Goal: Task Accomplishment & Management: Use online tool/utility

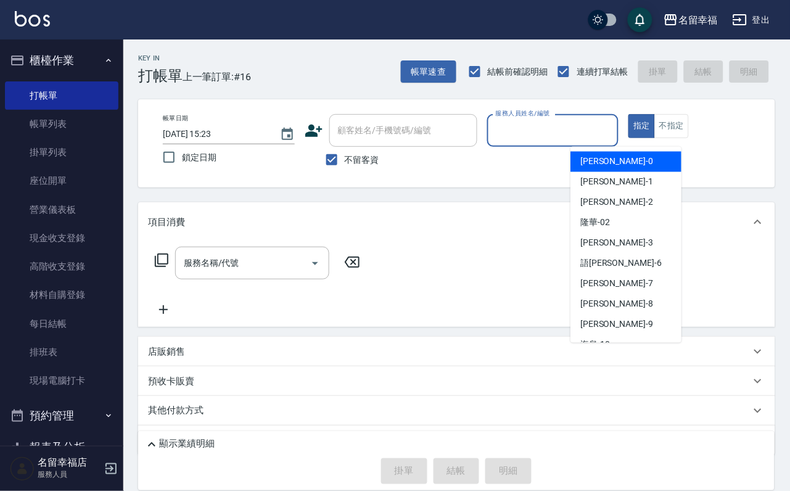
click at [614, 135] on input "服務人員姓名/編號" at bounding box center [553, 131] width 121 height 22
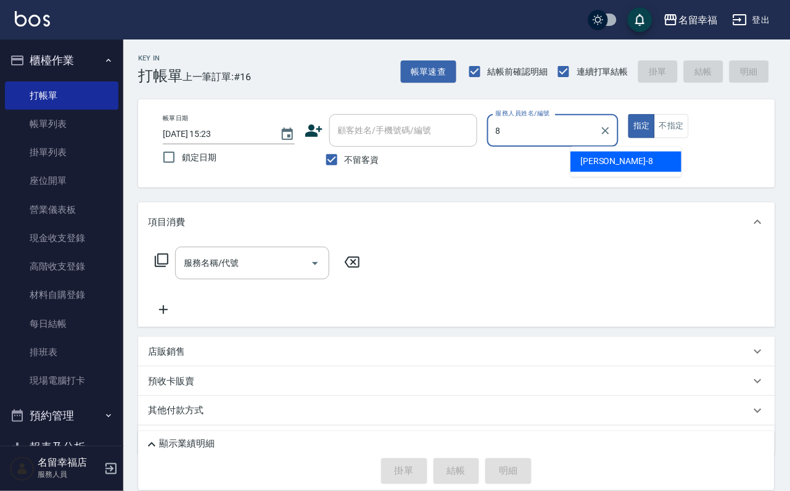
type input "[PERSON_NAME]-8"
type button "true"
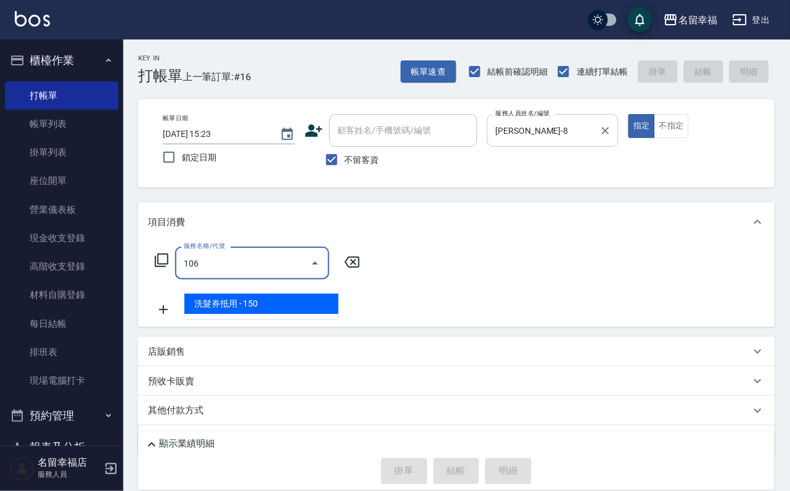
type input "洗髮券抵用(106)"
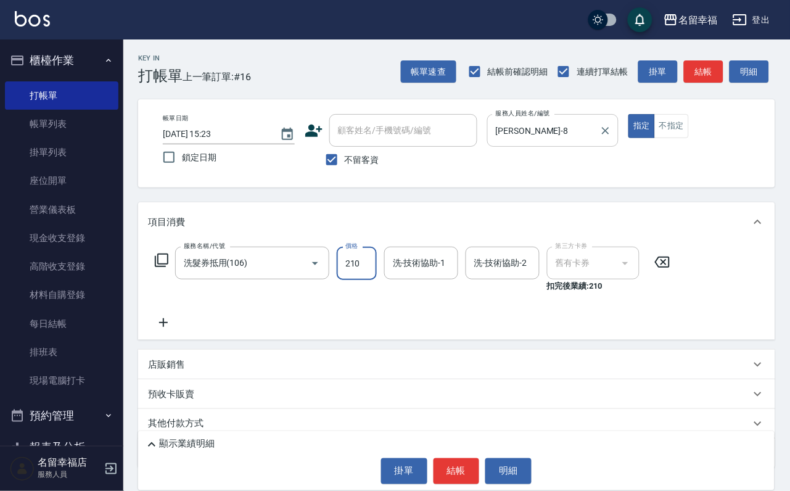
type input "210"
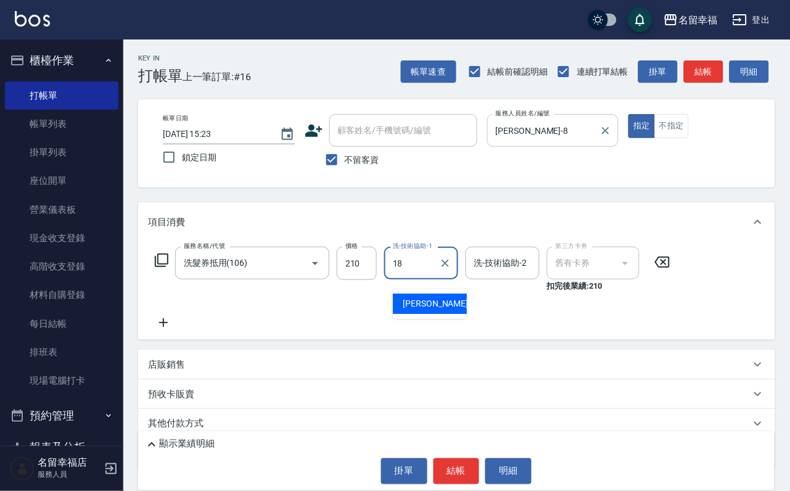
type input "[PERSON_NAME]-18"
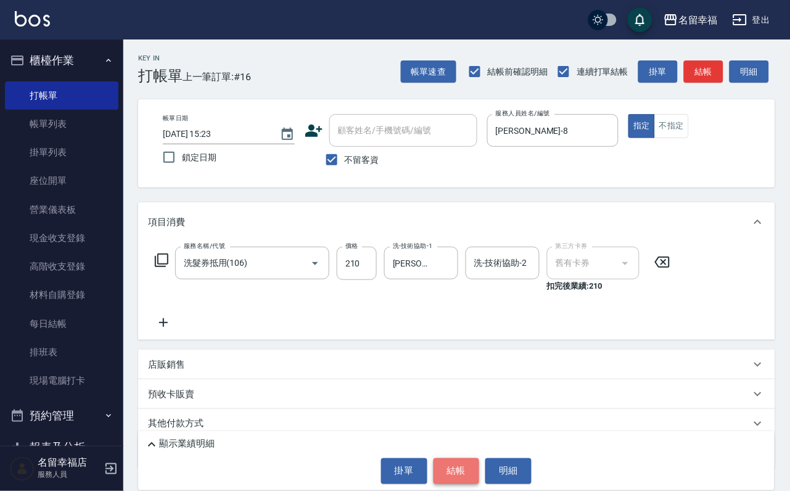
click at [447, 470] on button "結帳" at bounding box center [457, 471] width 46 height 26
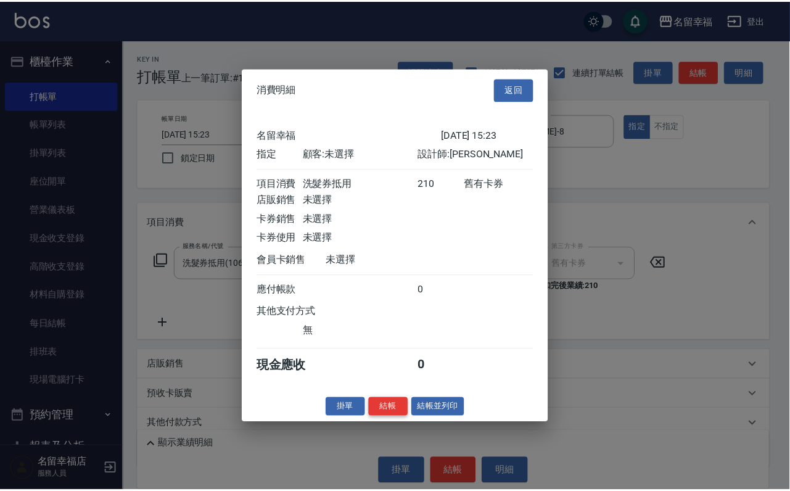
scroll to position [152, 0]
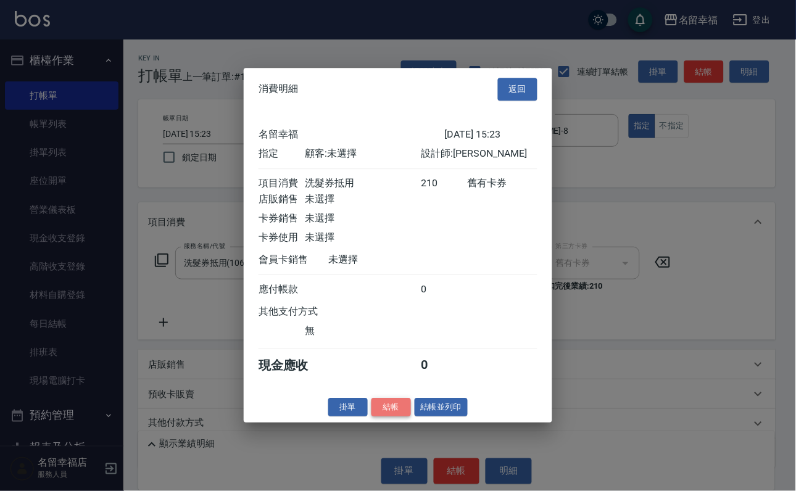
click at [371, 417] on button "結帳" at bounding box center [390, 407] width 39 height 19
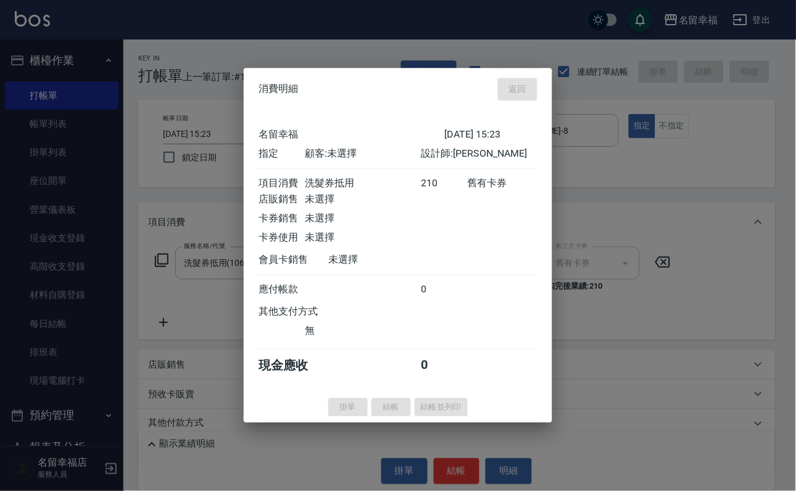
type input "[DATE] 16:24"
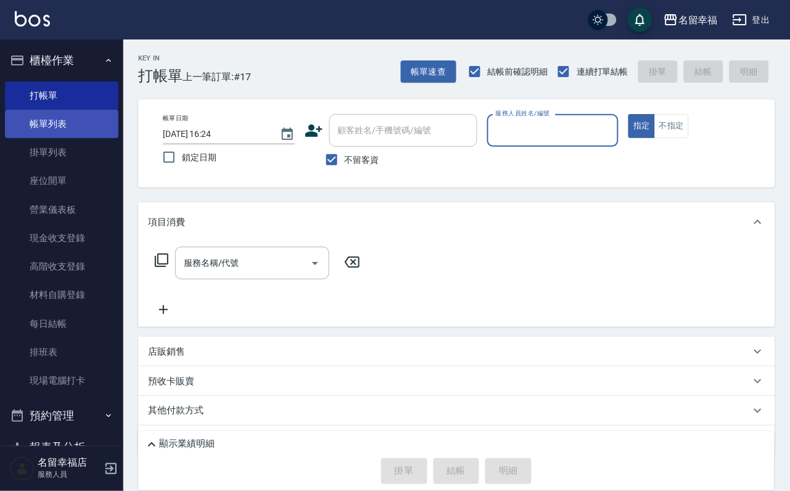
click at [71, 136] on link "帳單列表" at bounding box center [62, 124] width 114 height 28
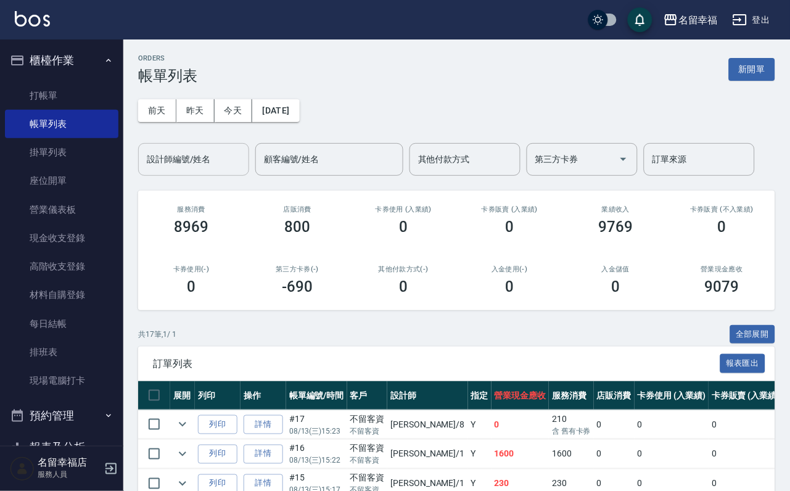
click at [186, 165] on input "設計師編號/姓名" at bounding box center [194, 160] width 100 height 22
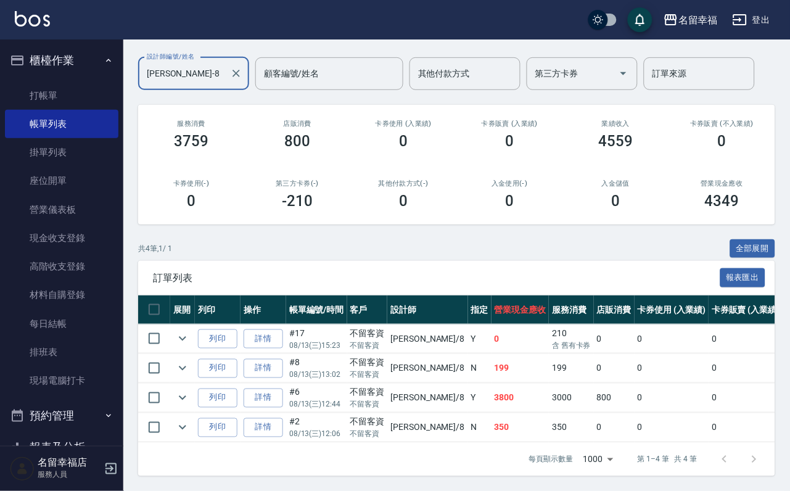
scroll to position [182, 0]
type input "[PERSON_NAME]-8"
drag, startPoint x: 194, startPoint y: 395, endPoint x: 199, endPoint y: 400, distance: 6.6
click at [190, 420] on icon "expand row" at bounding box center [182, 427] width 15 height 15
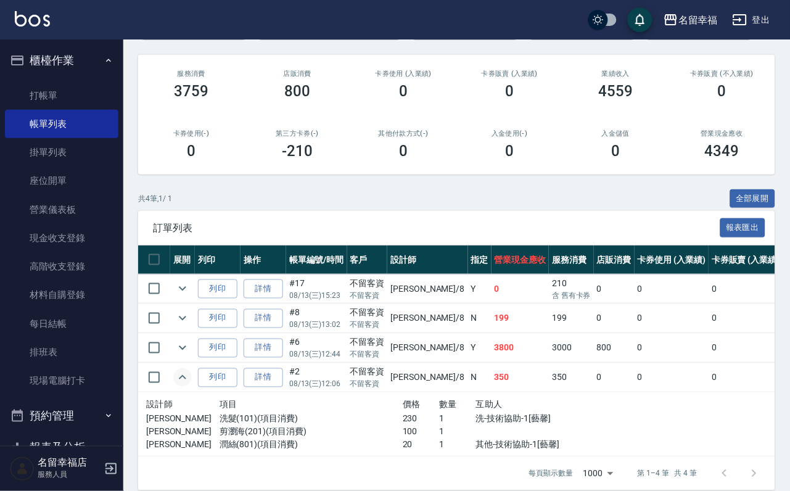
scroll to position [0, 0]
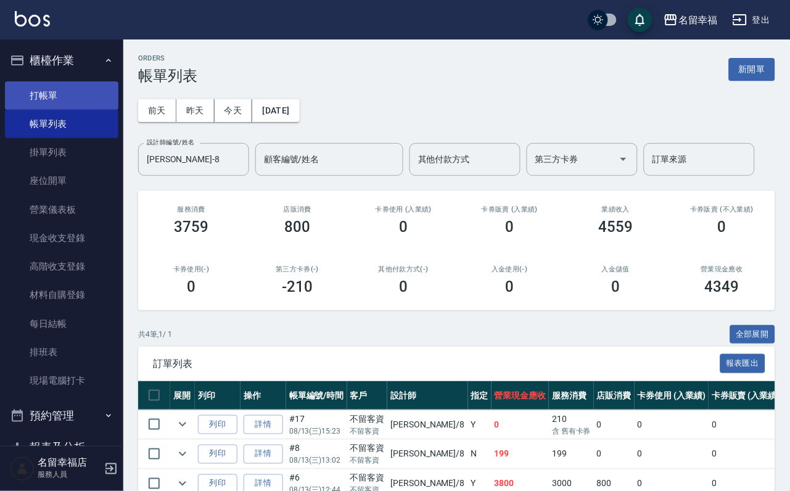
click at [70, 97] on link "打帳單" at bounding box center [62, 95] width 114 height 28
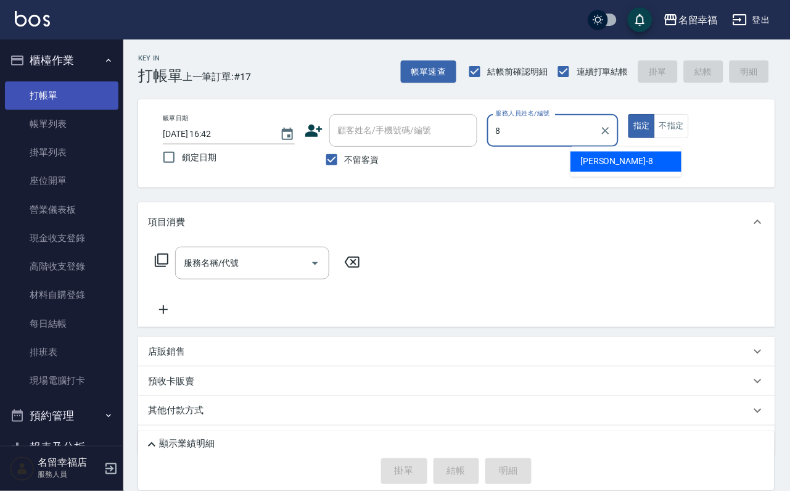
type input "[PERSON_NAME]-8"
type button "true"
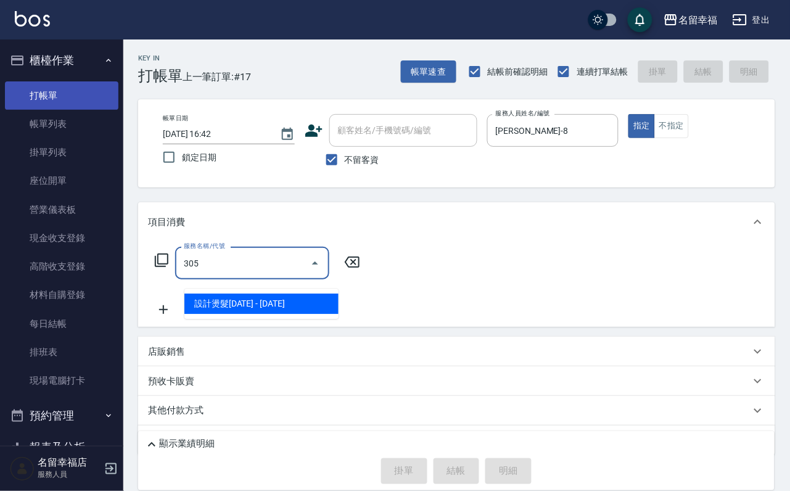
type input "設計燙髮1500(305)"
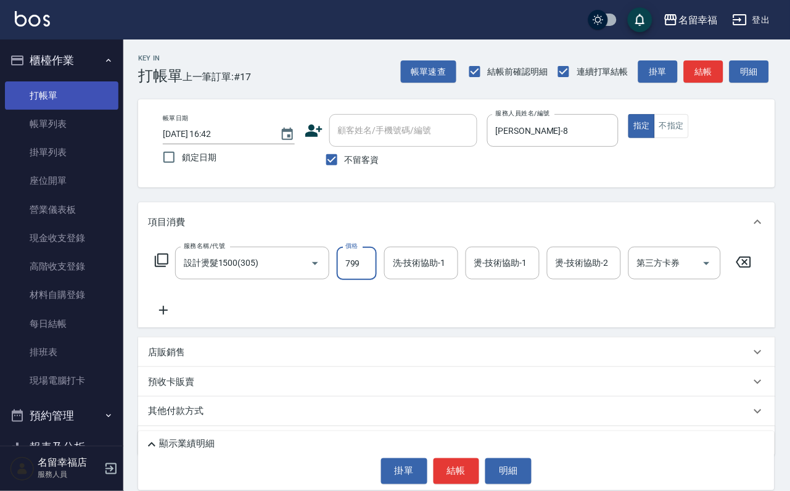
type input "799"
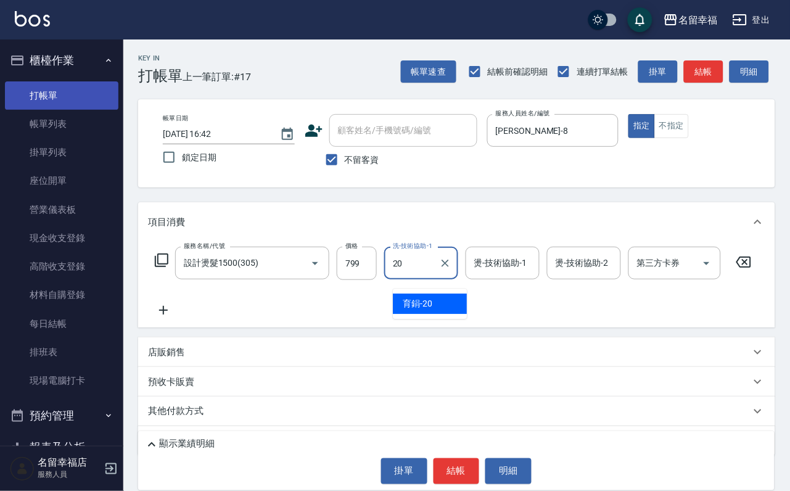
type input "育鋗-20"
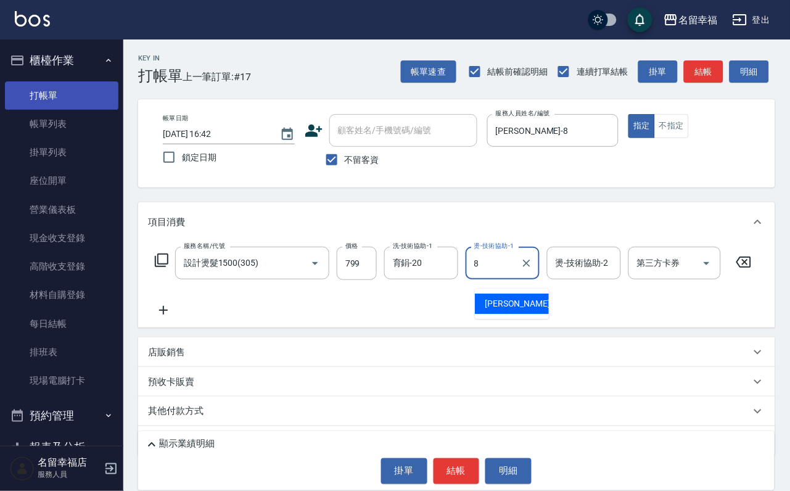
type input "[PERSON_NAME]-8"
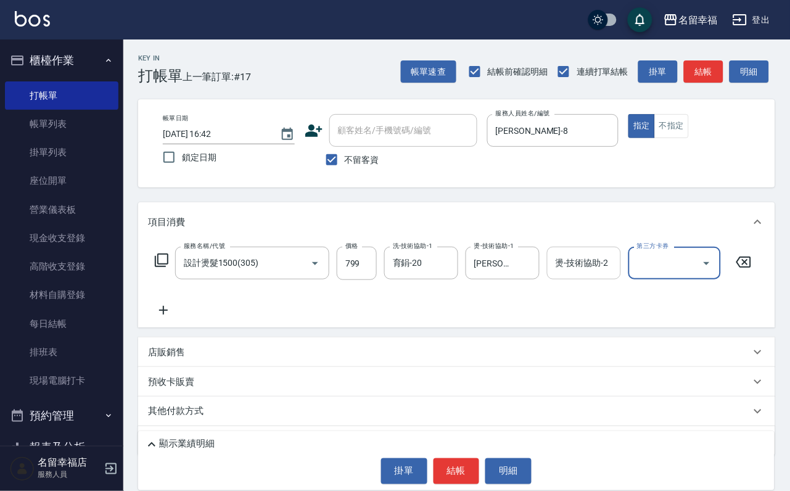
click at [584, 268] on div "燙-技術協助-2 燙-技術協助-2" at bounding box center [584, 263] width 74 height 33
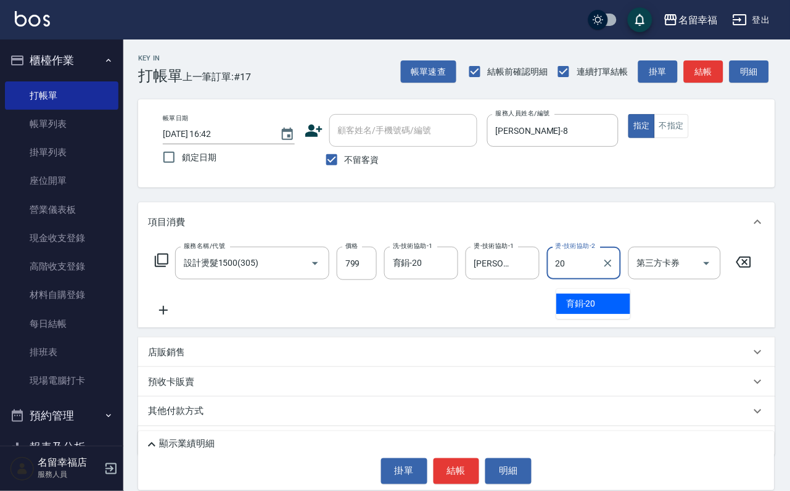
type input "育鋗-20"
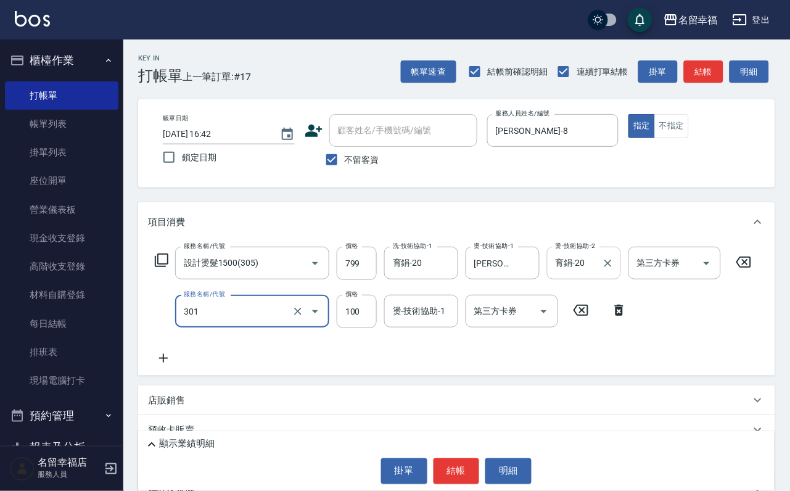
type input "補燙(301)"
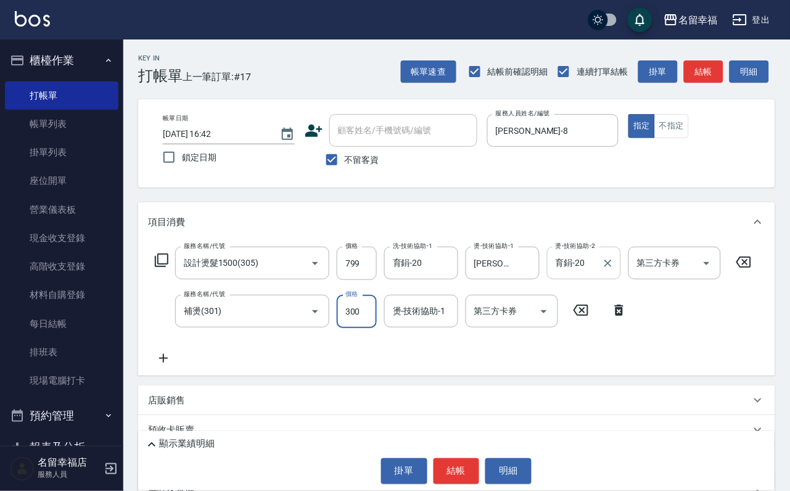
type input "300"
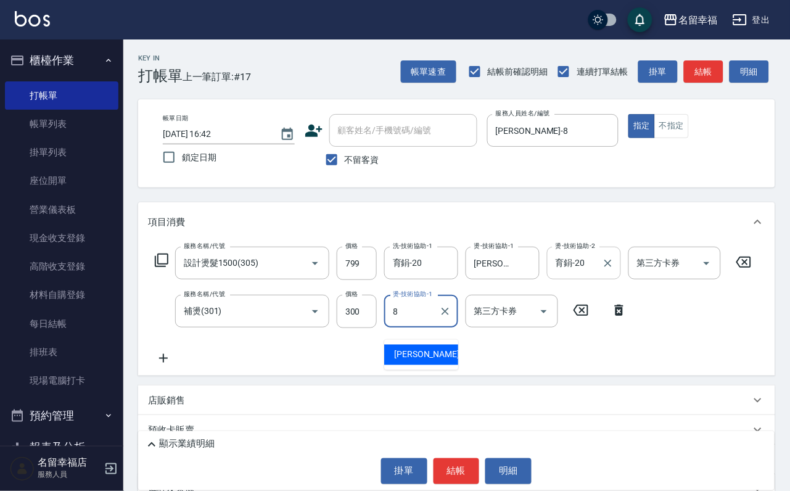
type input "[PERSON_NAME]-8"
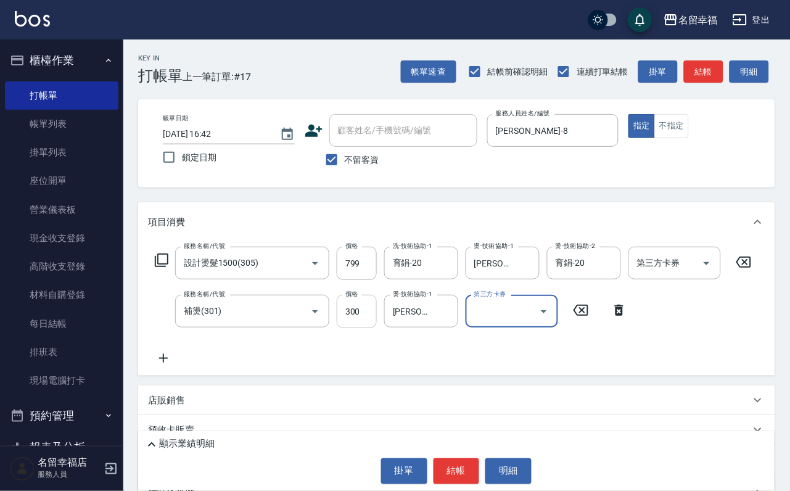
click at [340, 320] on input "300" at bounding box center [357, 311] width 40 height 33
type input "400"
click at [463, 463] on button "結帳" at bounding box center [457, 471] width 46 height 26
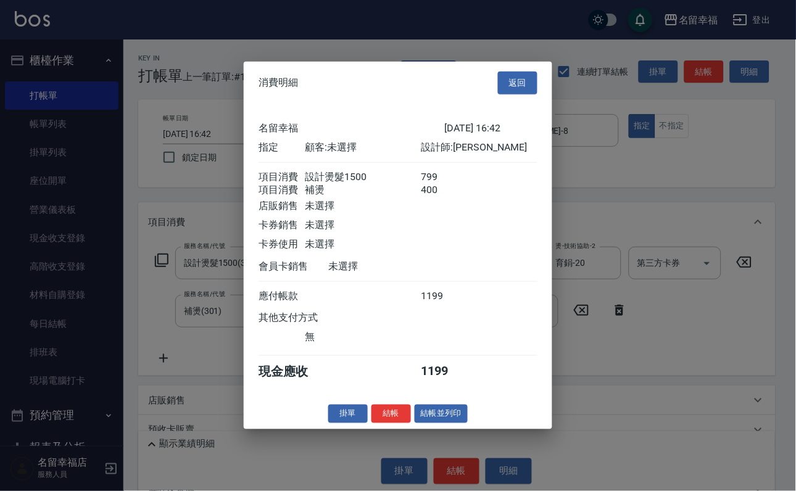
scroll to position [199, 0]
click at [371, 423] on button "結帳" at bounding box center [390, 413] width 39 height 19
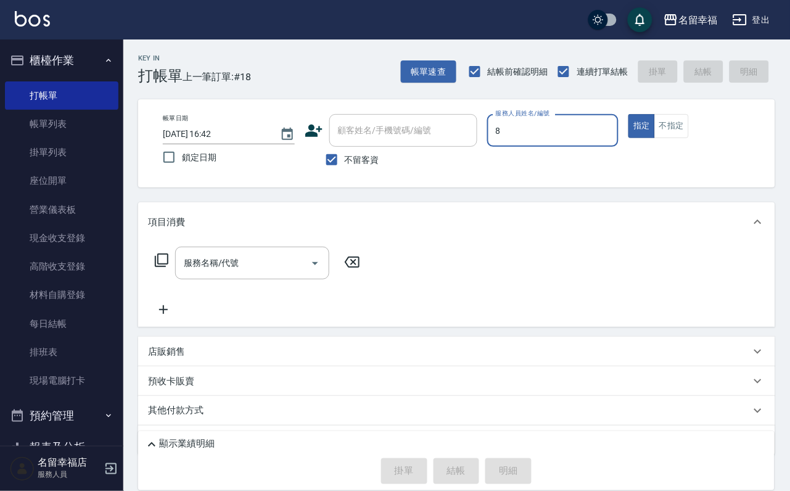
type input "[PERSON_NAME]-8"
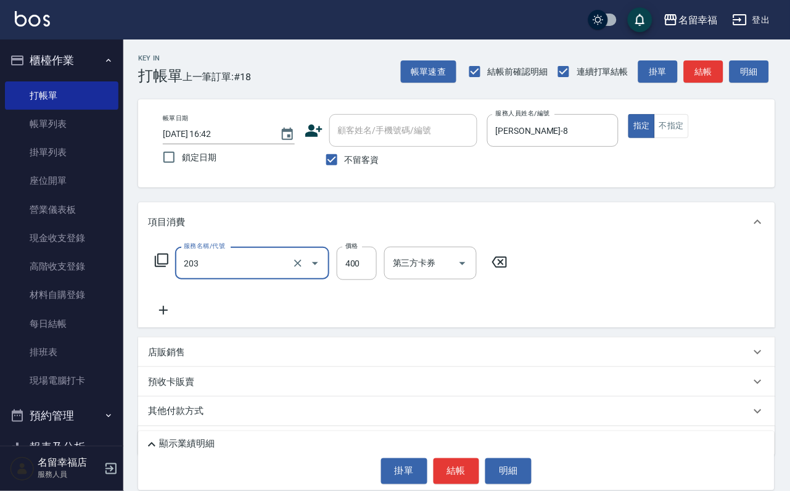
type input "指定單剪(203)"
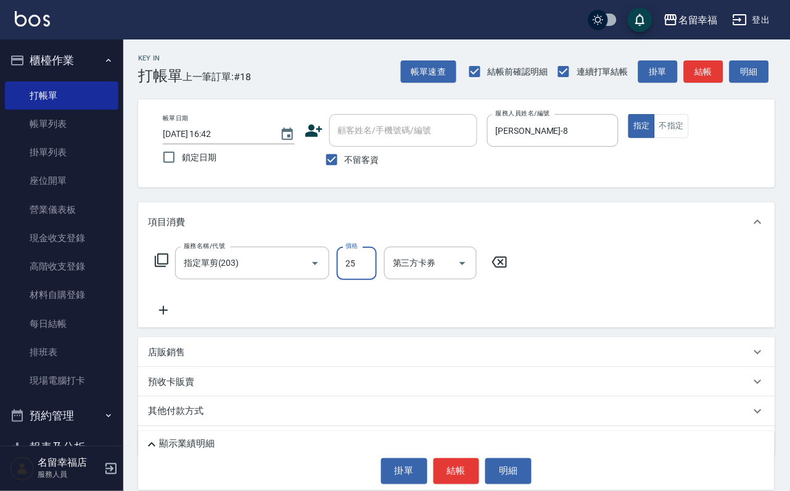
type input "250"
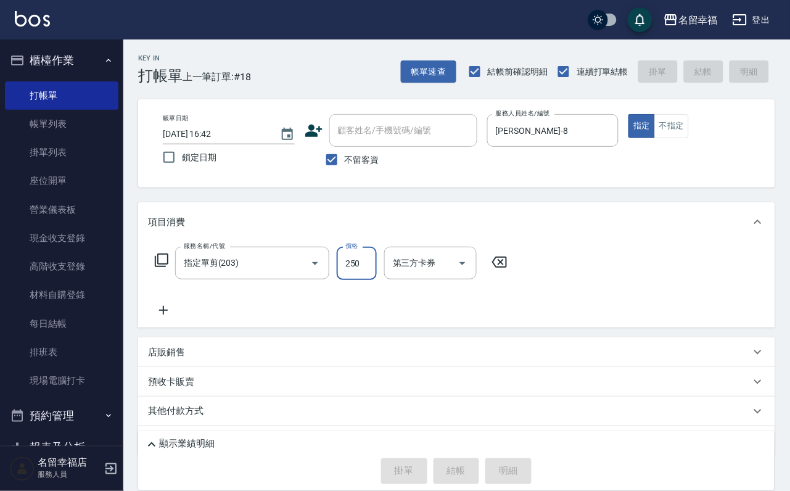
type input "[DATE] 17:09"
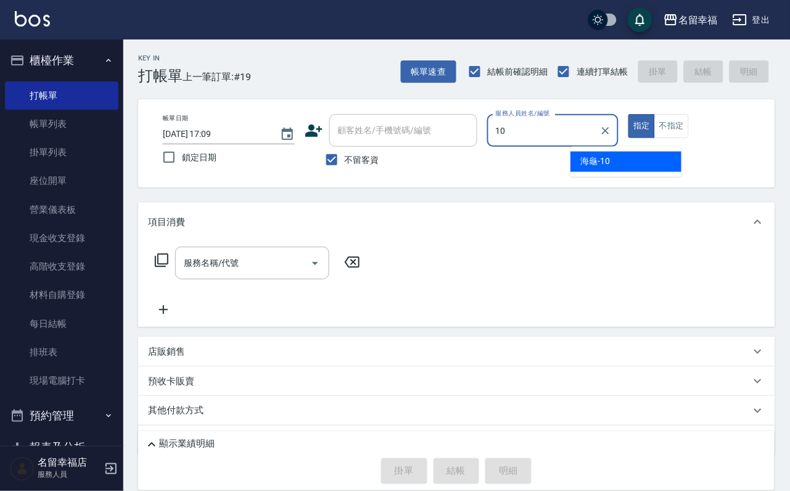
type input "海龜-10"
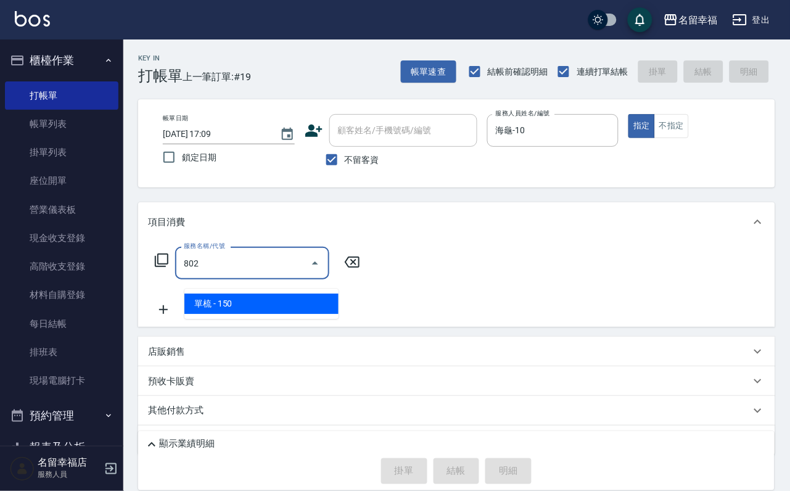
type input "單梳(802)"
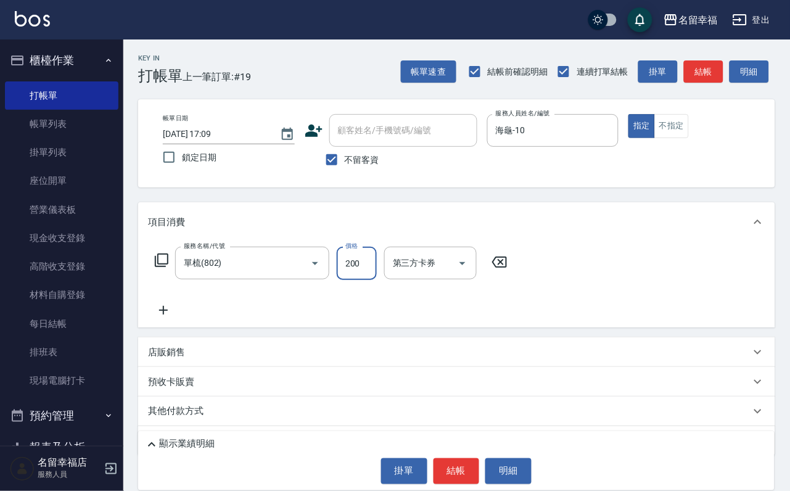
type input "200"
click at [447, 463] on button "結帳" at bounding box center [457, 471] width 46 height 26
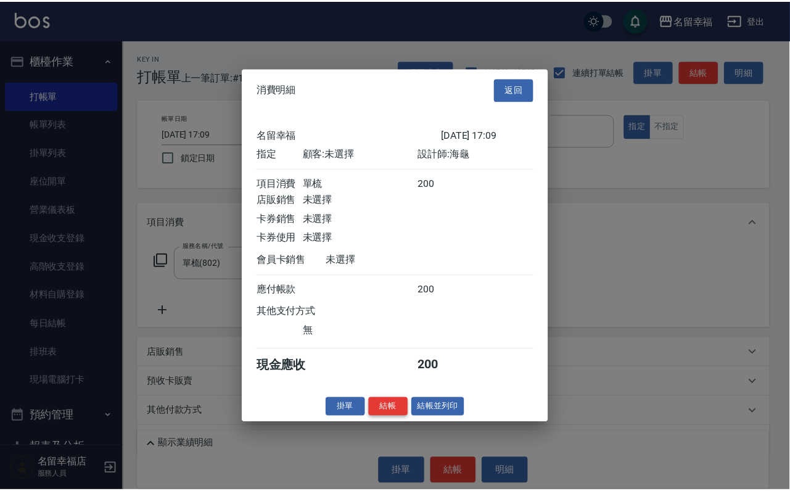
scroll to position [152, 0]
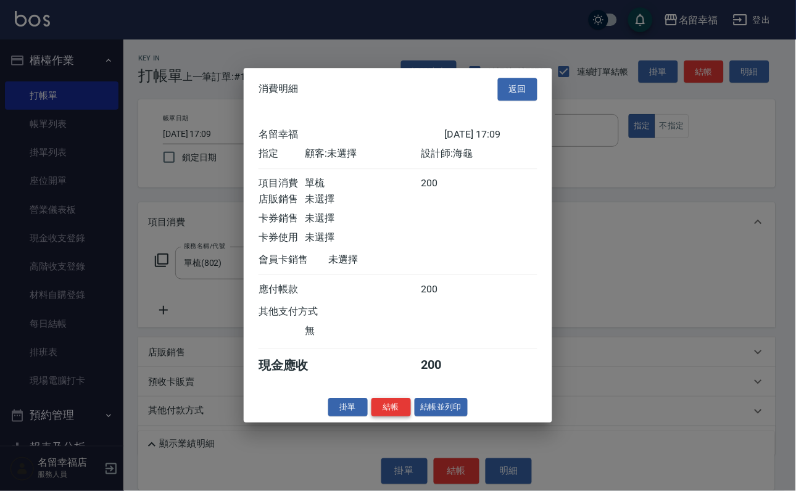
click at [389, 417] on button "結帳" at bounding box center [390, 407] width 39 height 19
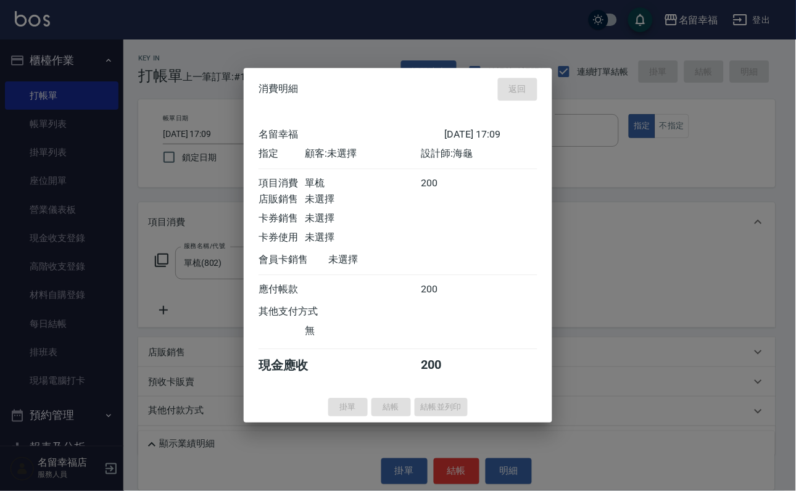
type input "[DATE] 17:51"
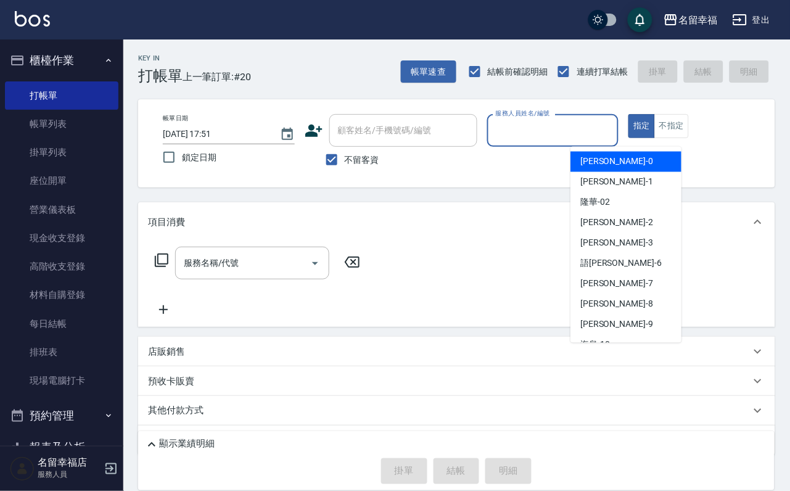
click at [614, 138] on input "服務人員姓名/編號" at bounding box center [553, 131] width 121 height 22
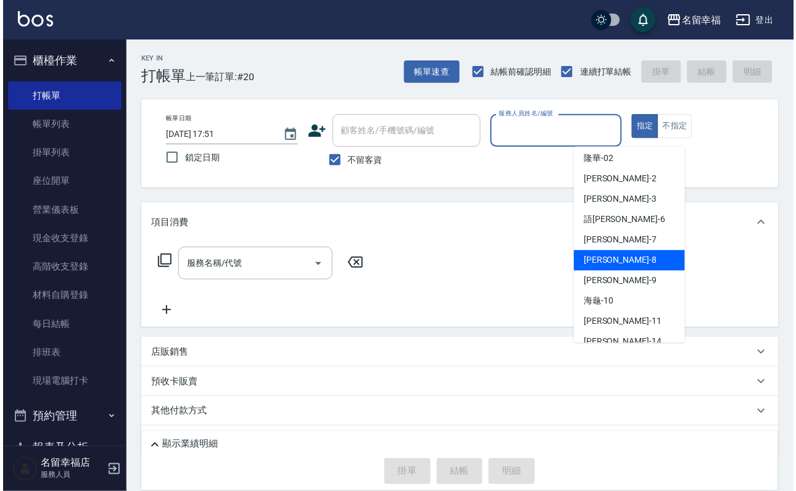
scroll to position [93, 0]
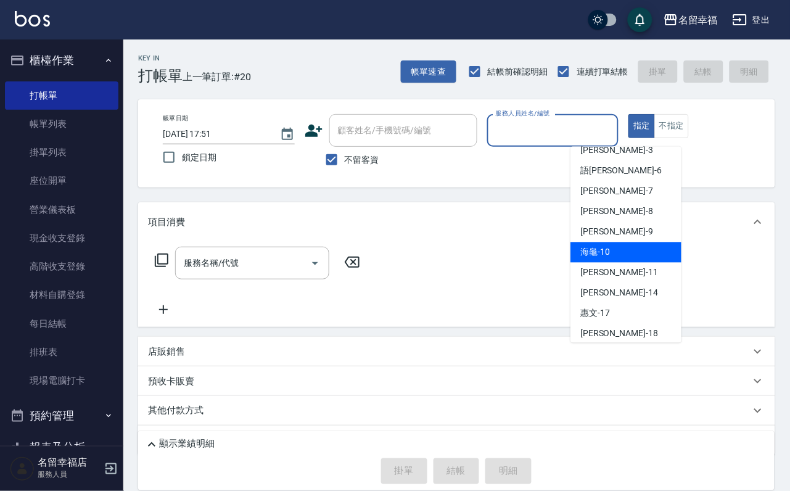
click at [624, 258] on div "海龜 -10" at bounding box center [626, 252] width 111 height 20
type input "海龜-10"
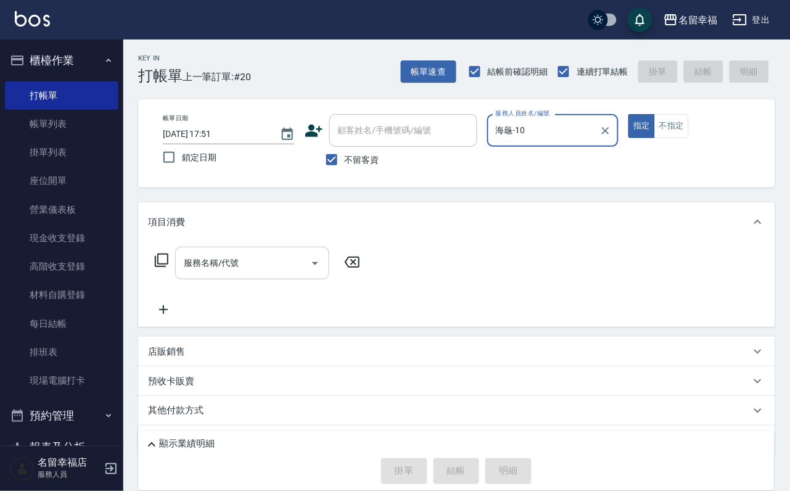
drag, startPoint x: 249, startPoint y: 249, endPoint x: 253, endPoint y: 260, distance: 11.9
click at [250, 242] on div "項目消費" at bounding box center [456, 221] width 637 height 39
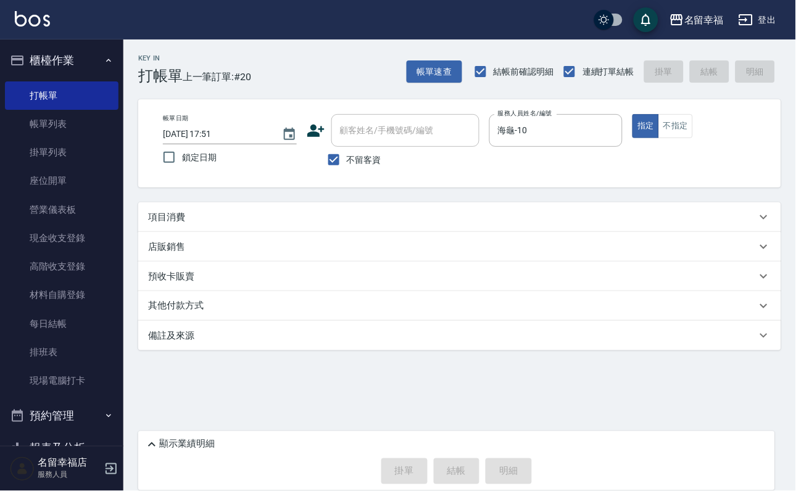
click at [254, 262] on div "店販銷售" at bounding box center [459, 247] width 643 height 30
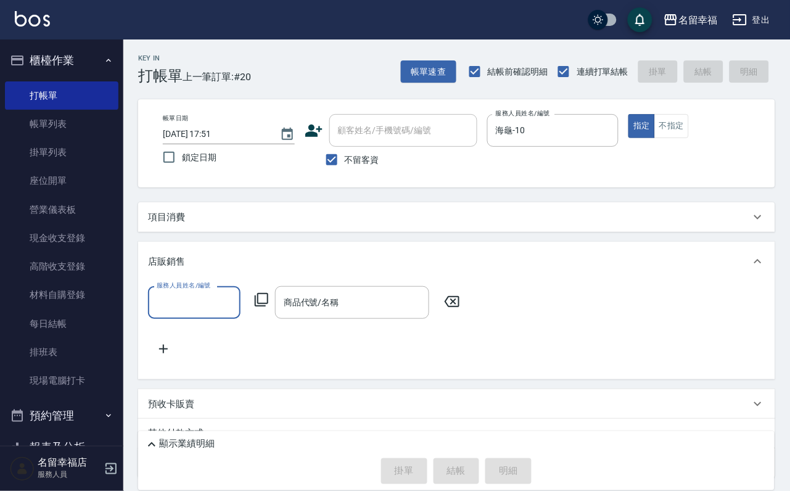
scroll to position [0, 0]
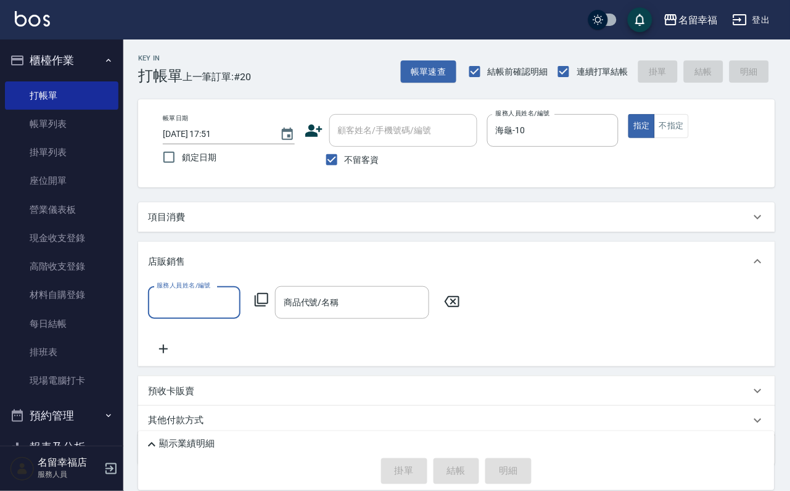
click at [249, 241] on div "項目消費 服務名稱/代號 服務名稱/代號 店販銷售 服務人員姓名/編號 服務人員姓名/編號 商品代號/名稱 商品代號/名稱 預收卡販賣 卡券名稱/代號 卡券名…" at bounding box center [456, 333] width 637 height 263
click at [245, 232] on div "項目消費" at bounding box center [456, 217] width 637 height 30
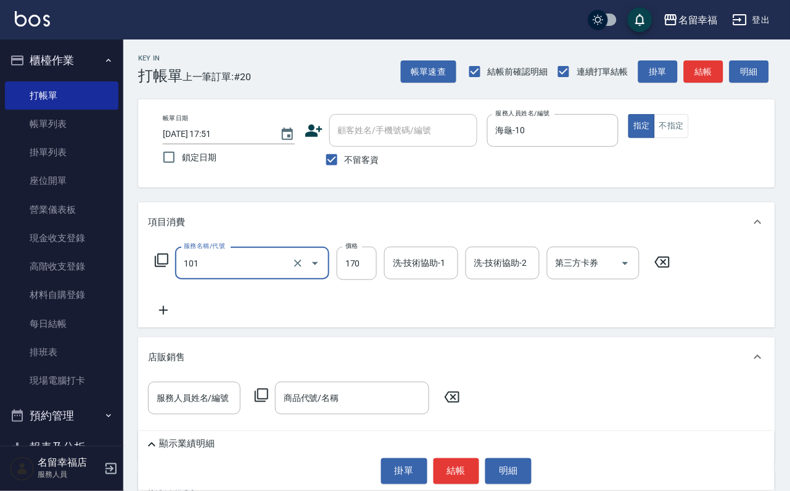
type input "洗髮(101)"
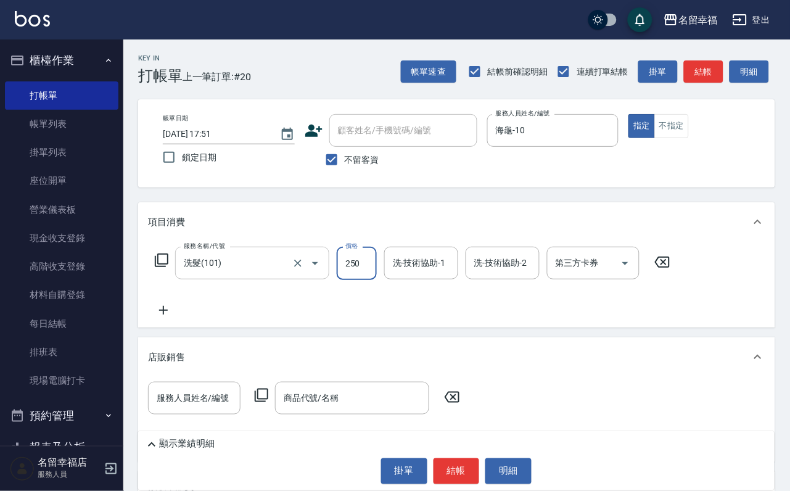
type input "250"
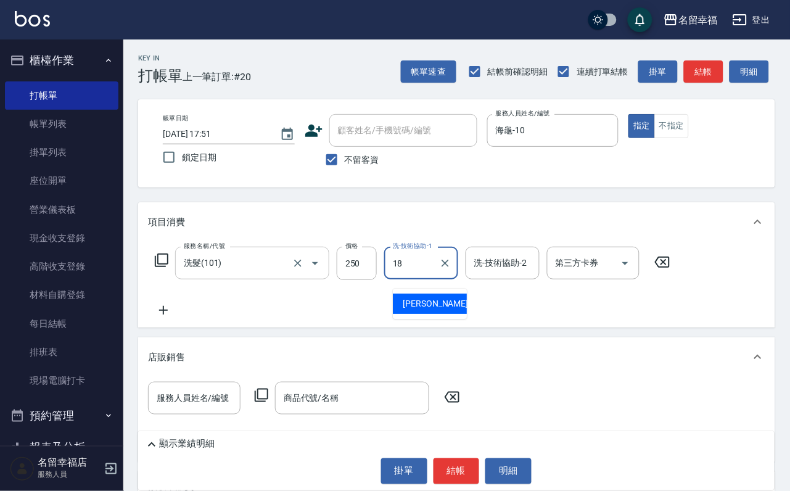
type input "[PERSON_NAME]-18"
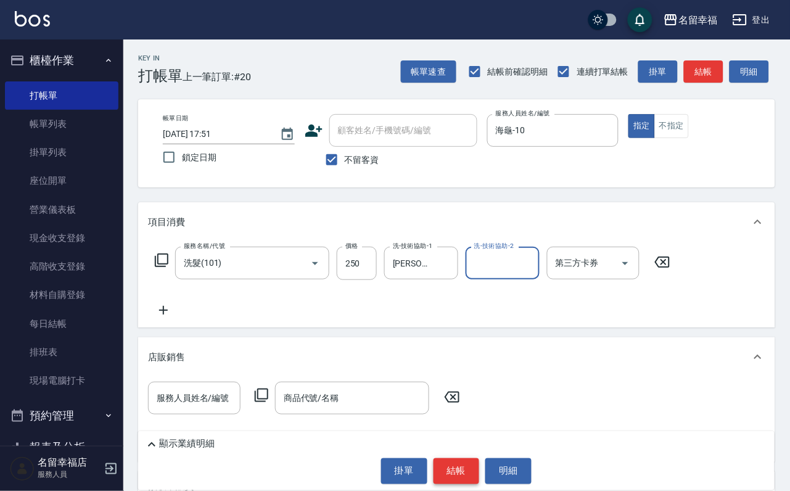
click at [445, 468] on button "結帳" at bounding box center [457, 471] width 46 height 26
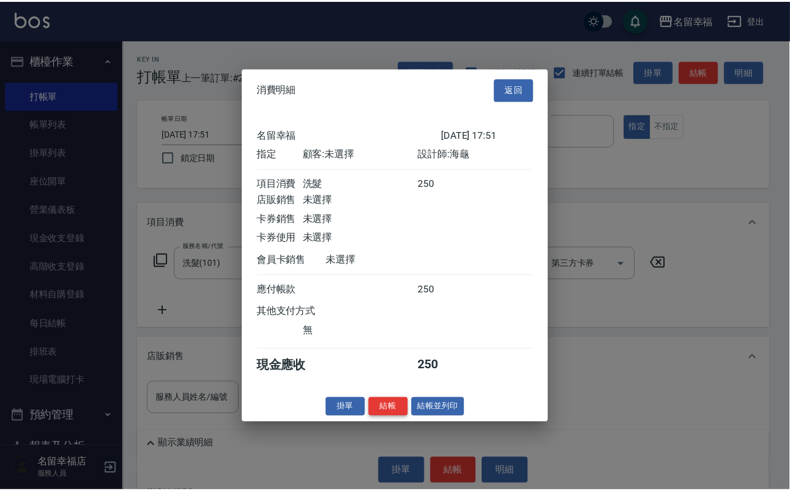
scroll to position [152, 0]
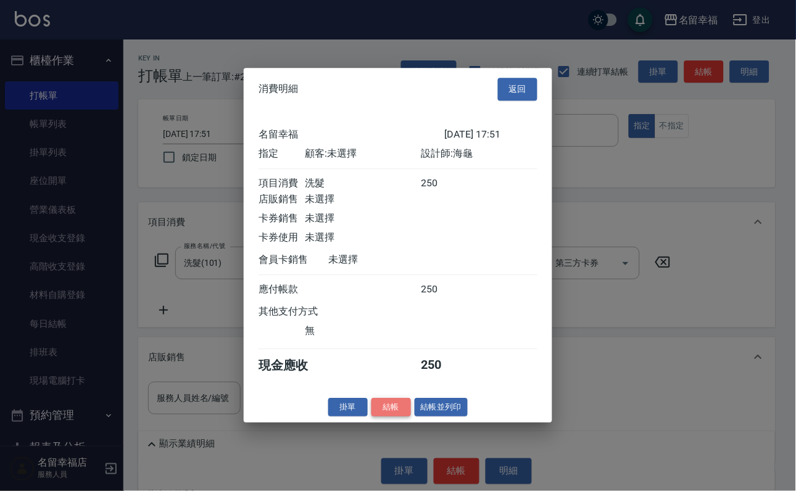
click at [389, 417] on button "結帳" at bounding box center [390, 407] width 39 height 19
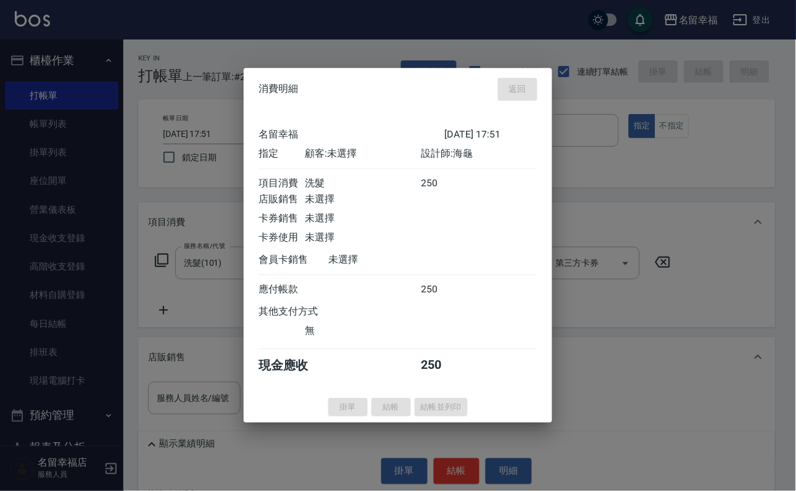
type input "[DATE] 17:52"
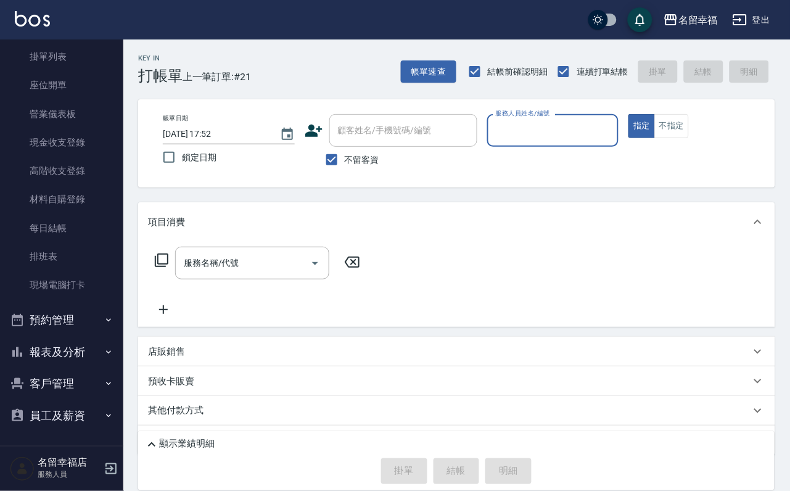
scroll to position [141, 0]
click at [70, 338] on button "報表及分析" at bounding box center [62, 352] width 114 height 32
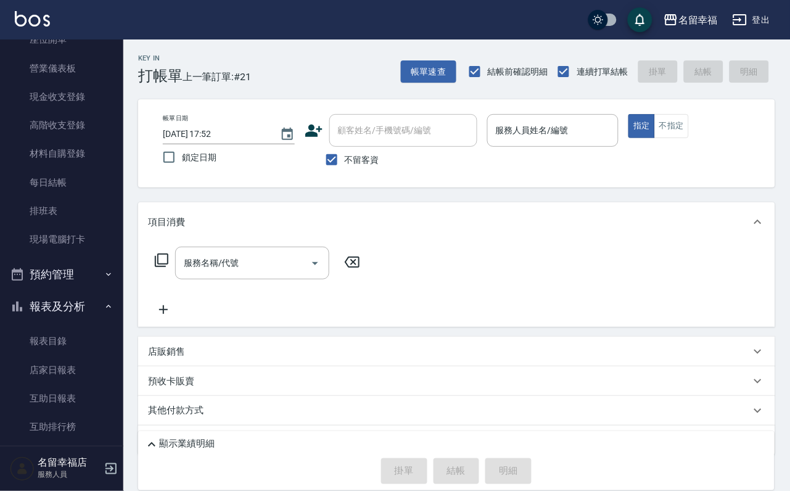
scroll to position [326, 0]
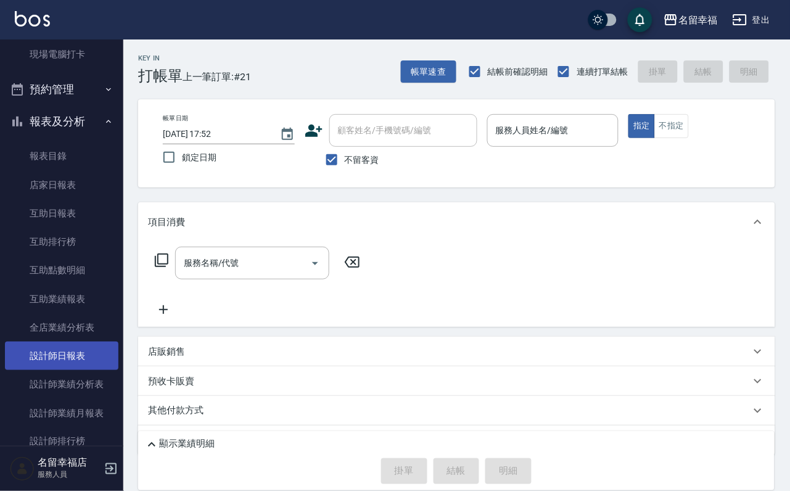
click at [85, 370] on link "設計師日報表" at bounding box center [62, 356] width 114 height 28
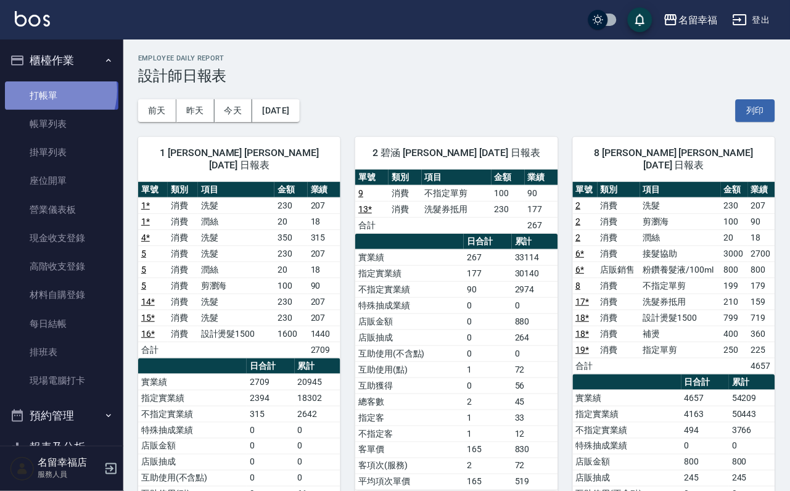
click at [43, 94] on link "打帳單" at bounding box center [62, 95] width 114 height 28
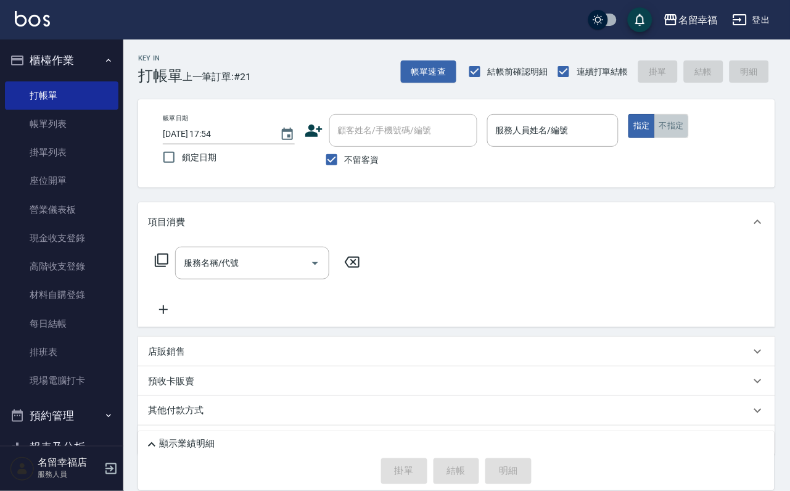
click at [689, 138] on button "不指定" at bounding box center [672, 126] width 35 height 24
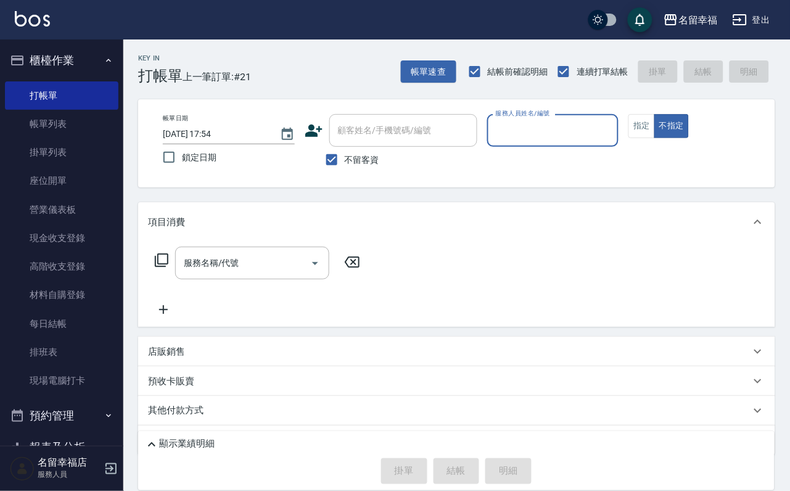
click at [614, 137] on input "服務人員姓名/編號" at bounding box center [553, 131] width 121 height 22
type input "[PERSON_NAME]-1"
type button "false"
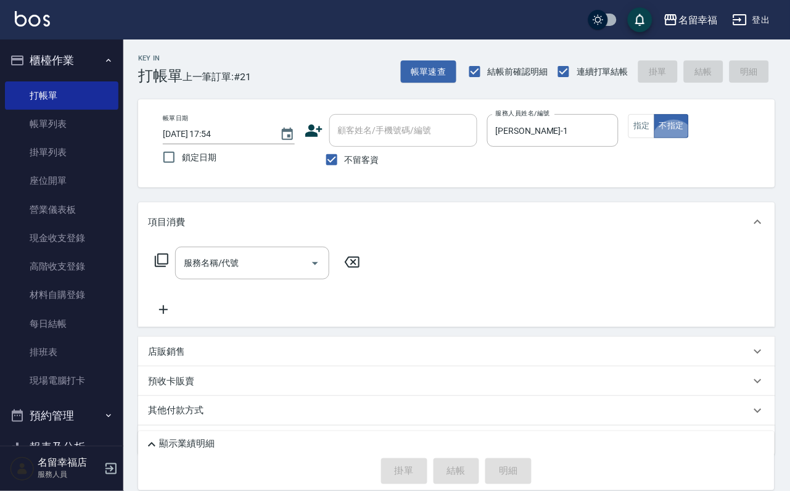
click at [169, 268] on icon at bounding box center [161, 260] width 15 height 15
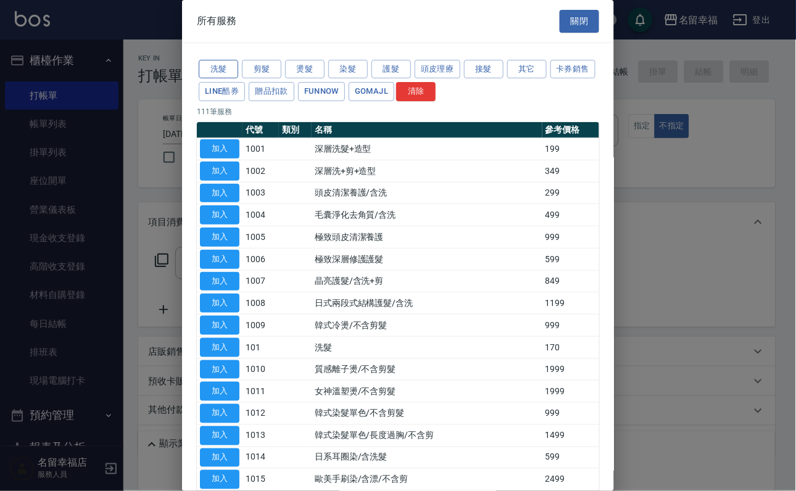
click at [211, 70] on button "洗髮" at bounding box center [218, 69] width 39 height 19
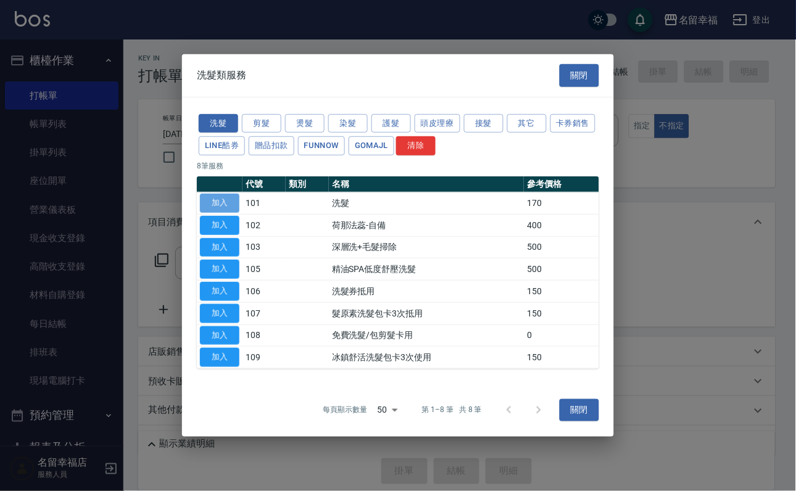
click at [234, 194] on button "加入" at bounding box center [219, 203] width 39 height 19
type input "洗髮(101)"
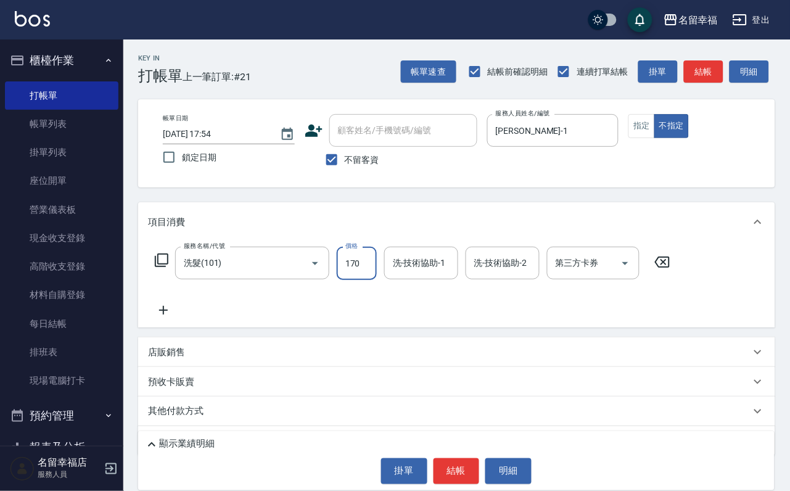
drag, startPoint x: 382, startPoint y: 283, endPoint x: 375, endPoint y: 289, distance: 9.3
click at [377, 280] on input "170" at bounding box center [357, 263] width 40 height 33
type input "230"
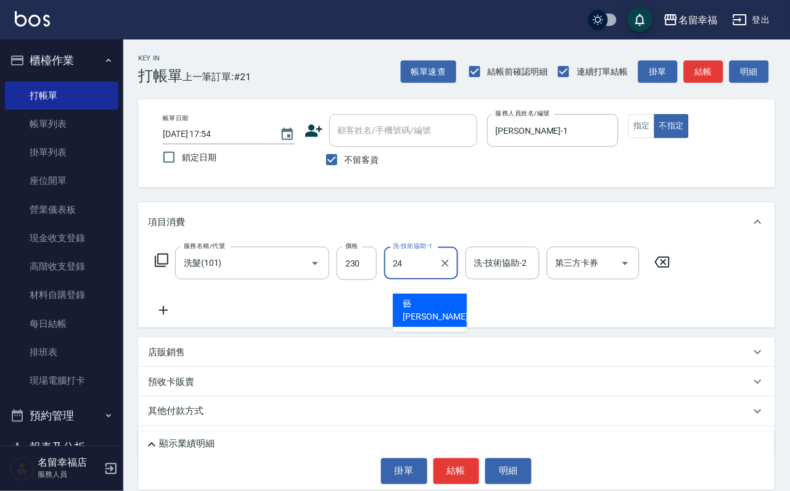
type input "藝馨-24"
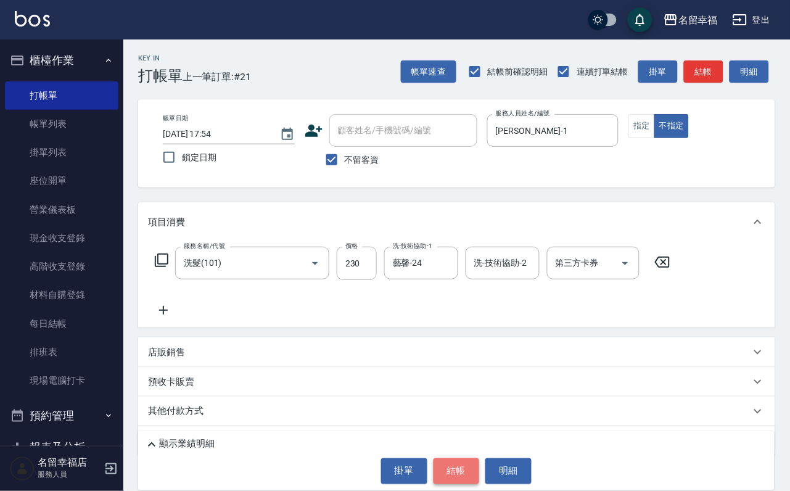
click at [466, 465] on button "結帳" at bounding box center [457, 471] width 46 height 26
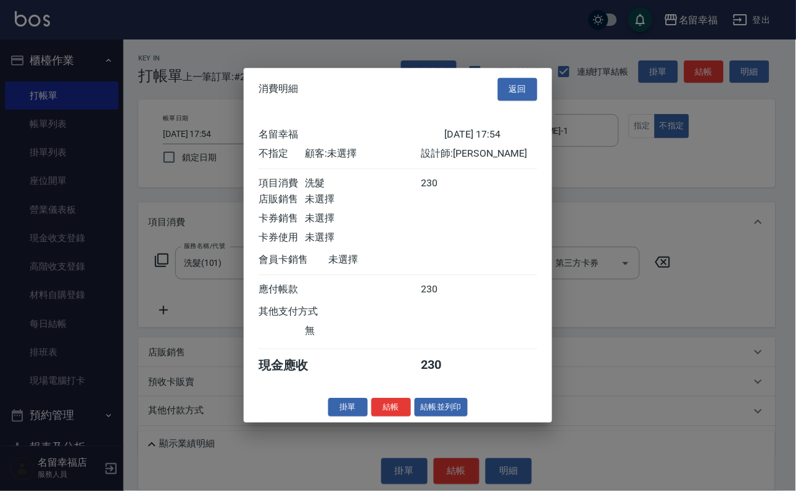
scroll to position [175, 0]
click at [419, 417] on button "結帳並列印" at bounding box center [442, 407] width 54 height 19
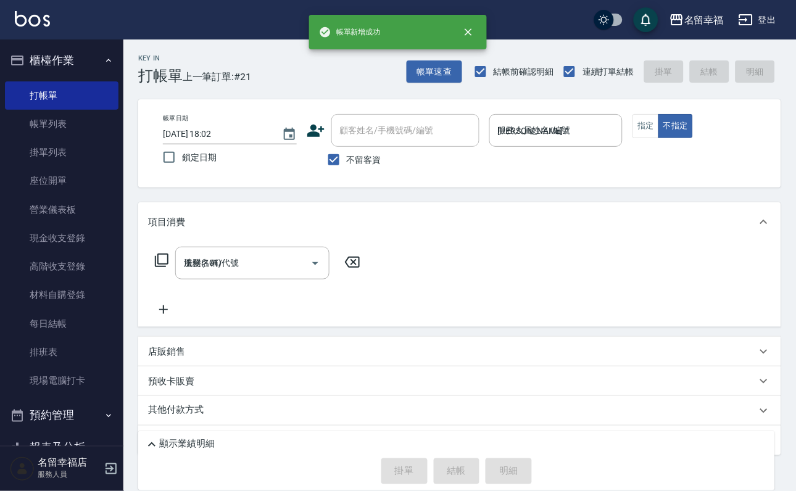
type input "[DATE] 18:02"
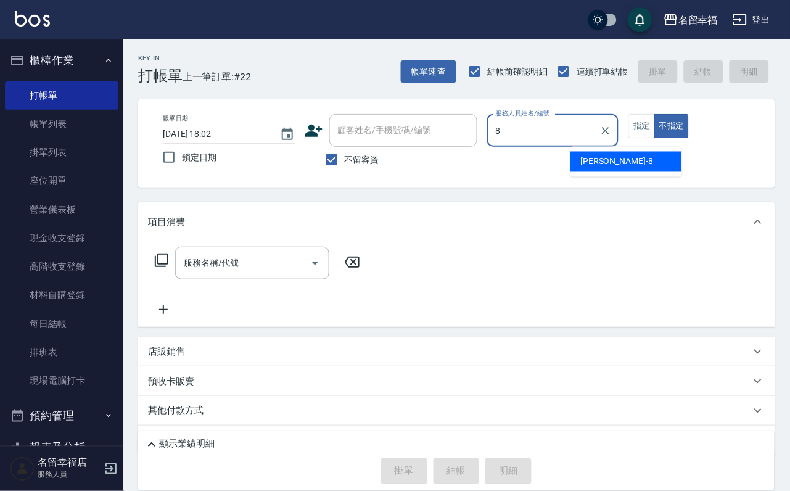
type input "[PERSON_NAME]-8"
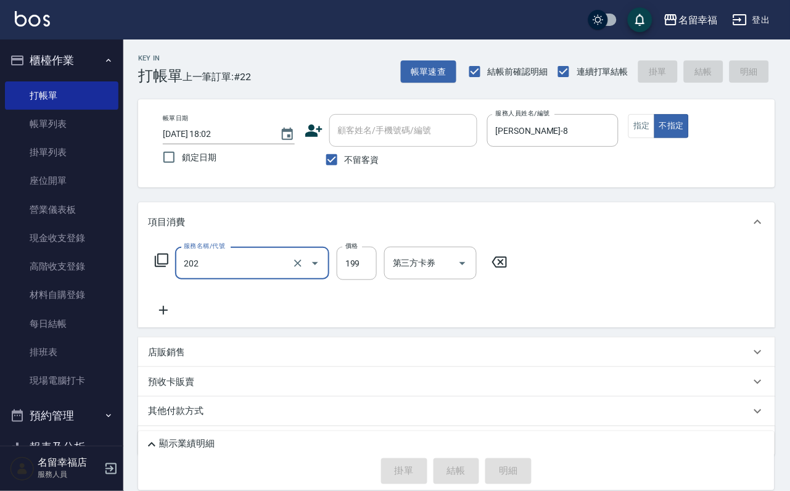
type input "202"
type input "[DATE] 18:05"
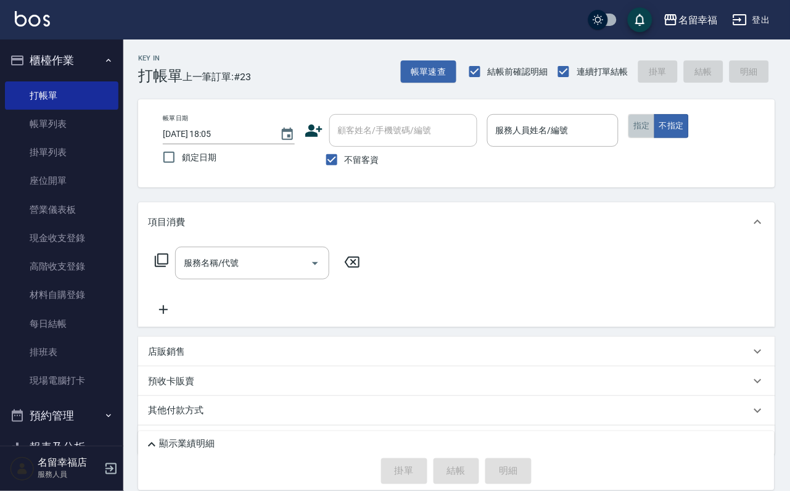
drag, startPoint x: 693, startPoint y: 135, endPoint x: 700, endPoint y: 142, distance: 10.0
click at [655, 136] on button "指定" at bounding box center [642, 126] width 27 height 24
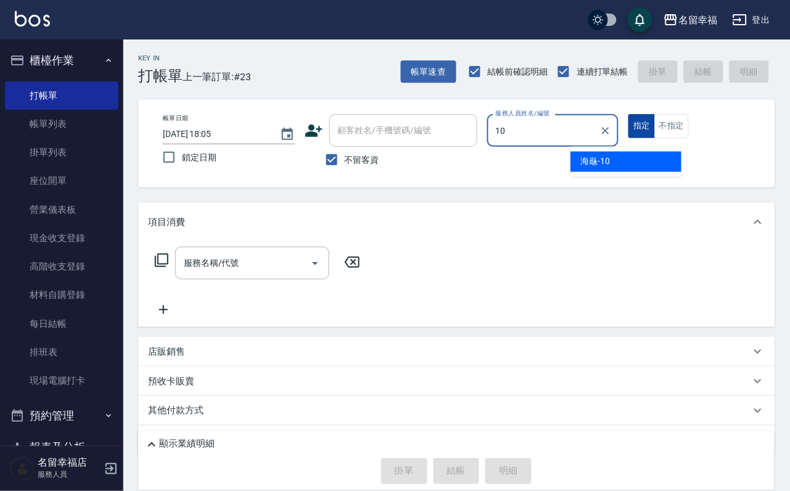
type input "海龜-10"
type button "true"
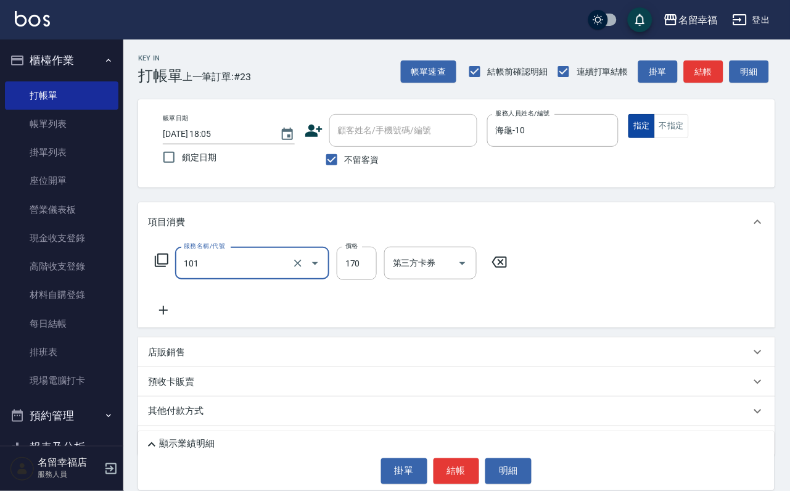
type input "洗髮(101)"
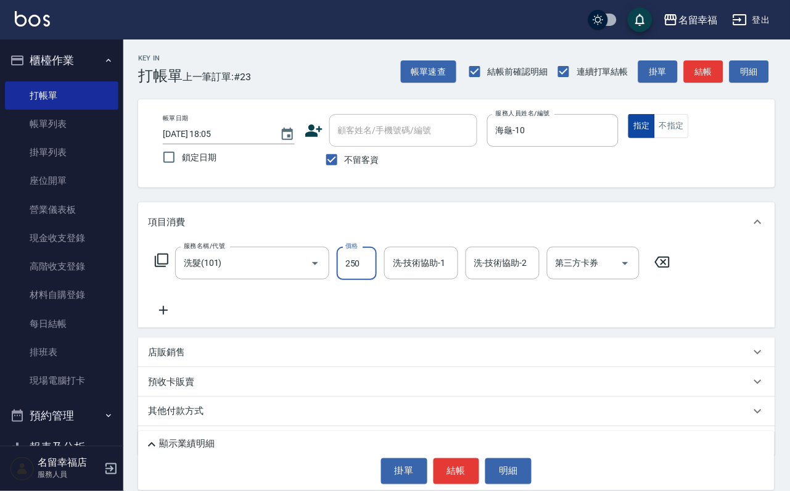
type input "250"
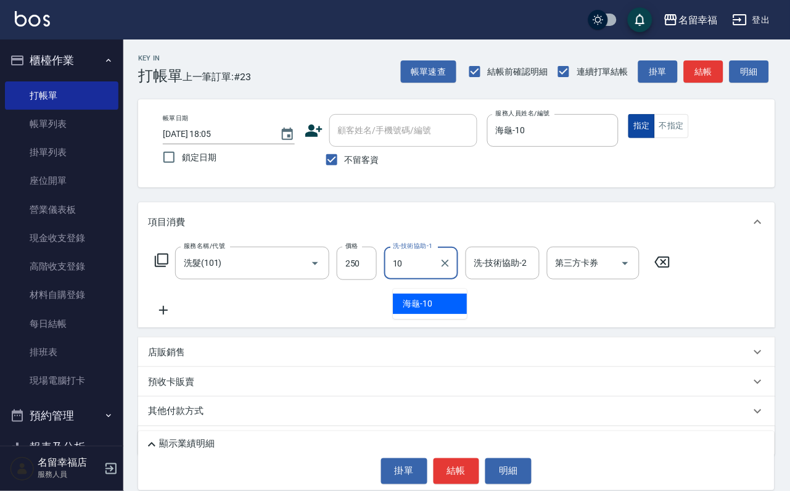
type input "海龜-10"
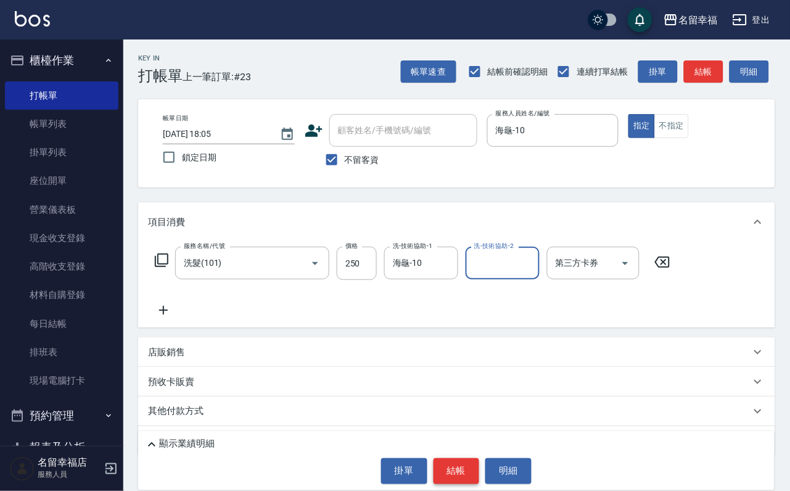
click at [454, 466] on button "結帳" at bounding box center [457, 471] width 46 height 26
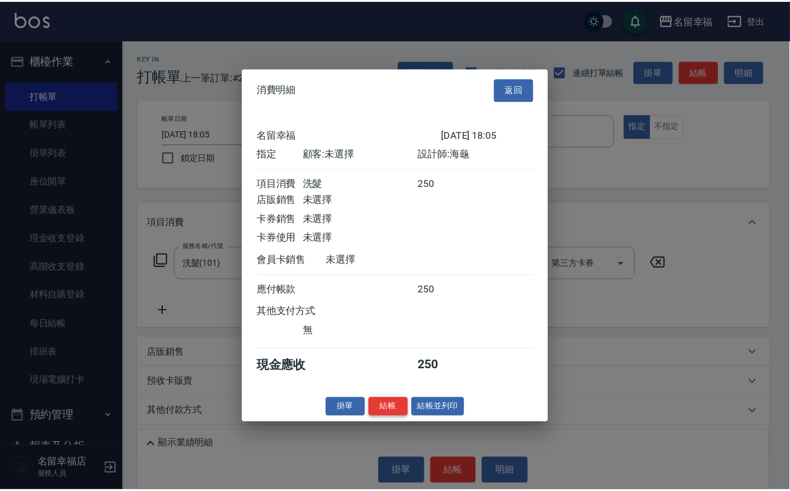
scroll to position [152, 0]
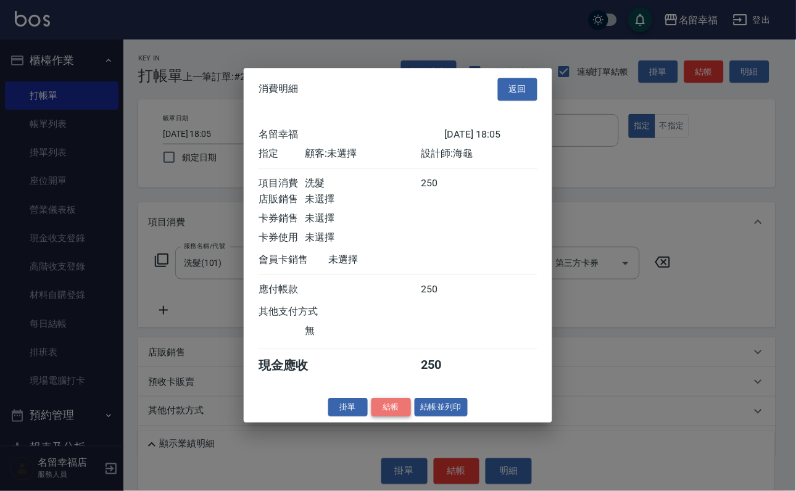
click at [384, 417] on button "結帳" at bounding box center [390, 407] width 39 height 19
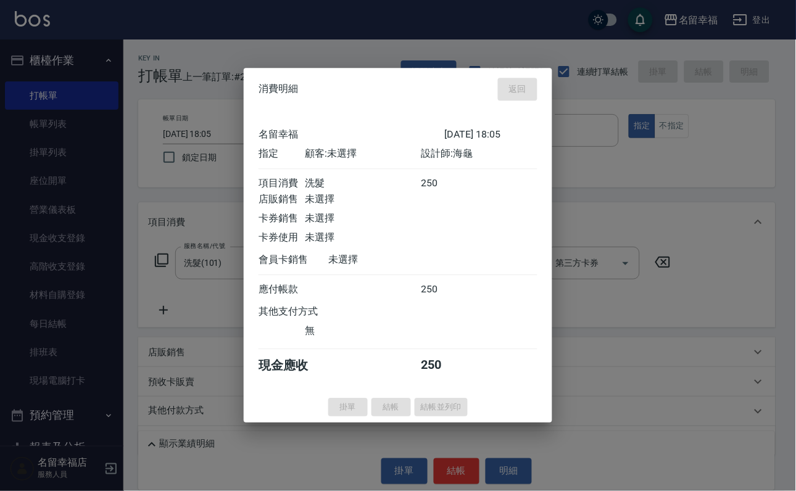
type input "[DATE] 19:04"
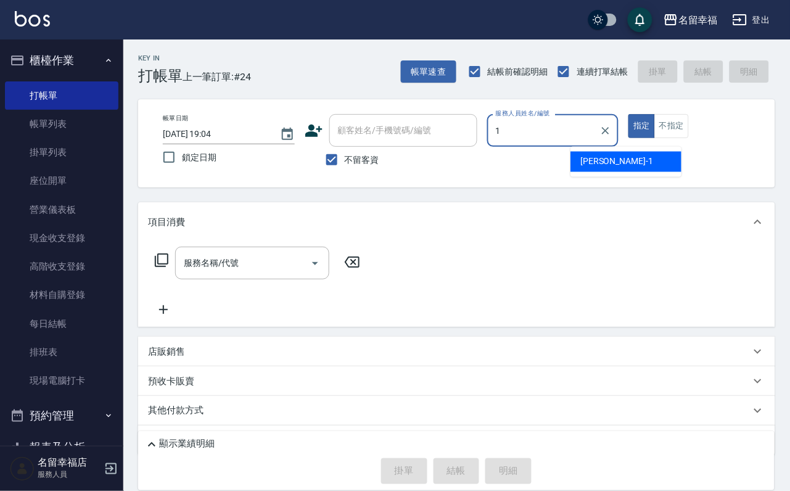
type input "[PERSON_NAME]-1"
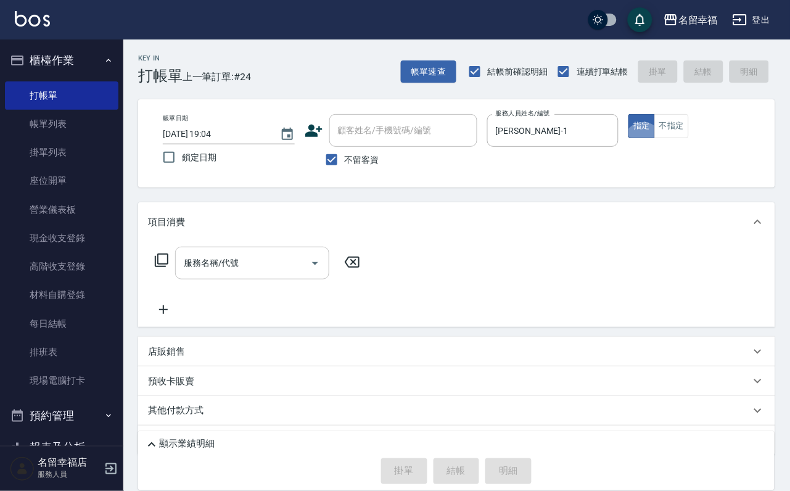
click at [252, 266] on input "服務名稱/代號" at bounding box center [243, 263] width 125 height 22
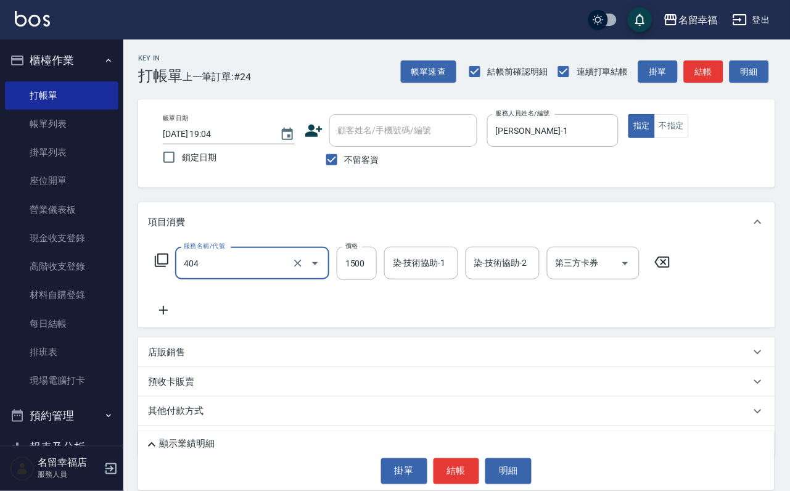
type input "設計染髮(404)"
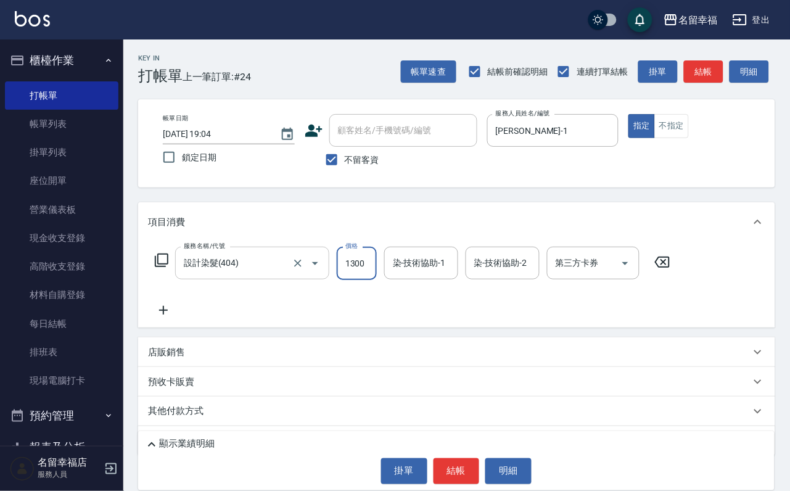
scroll to position [0, 1]
type input "1300"
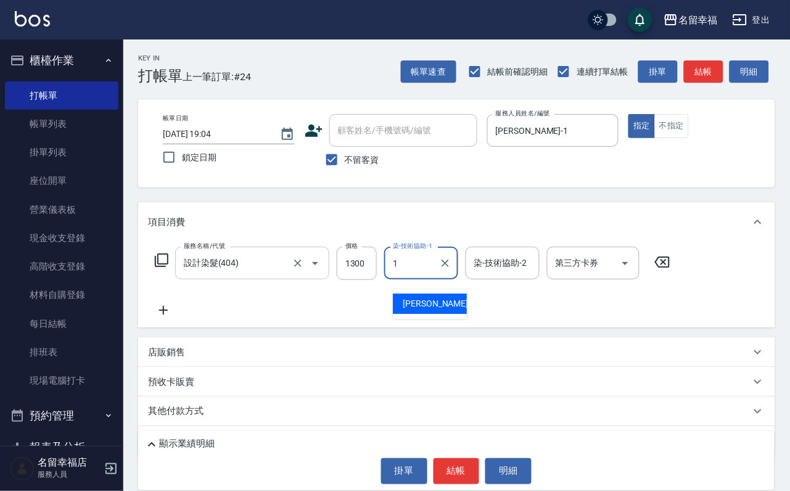
type input "[PERSON_NAME]-1"
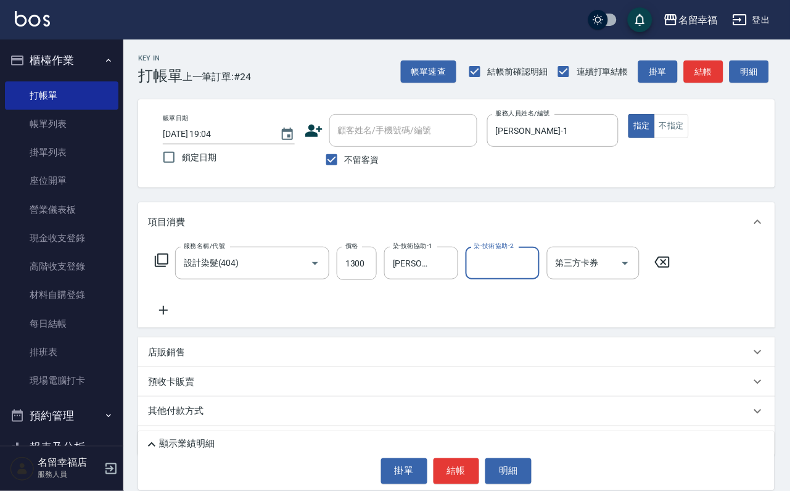
click at [164, 318] on icon at bounding box center [163, 310] width 31 height 15
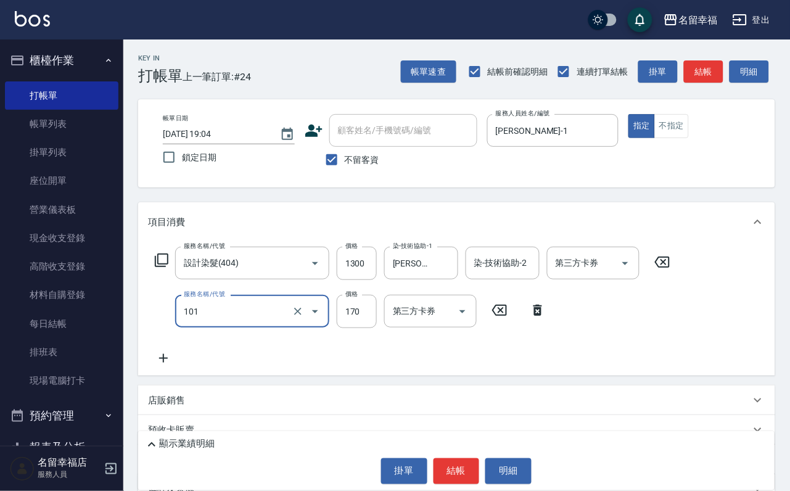
type input "洗髮(101)"
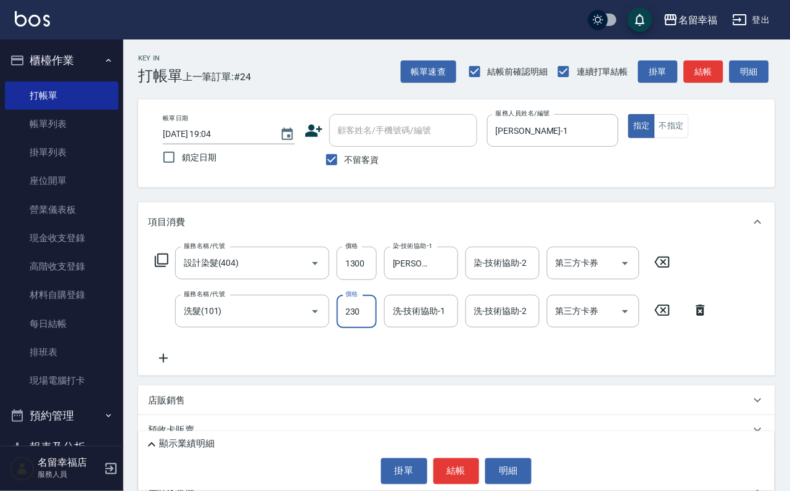
type input "230"
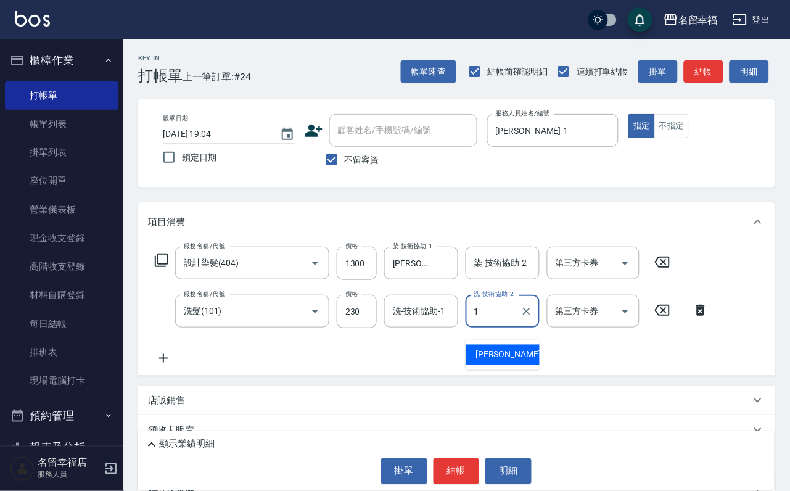
type input "[PERSON_NAME]-1"
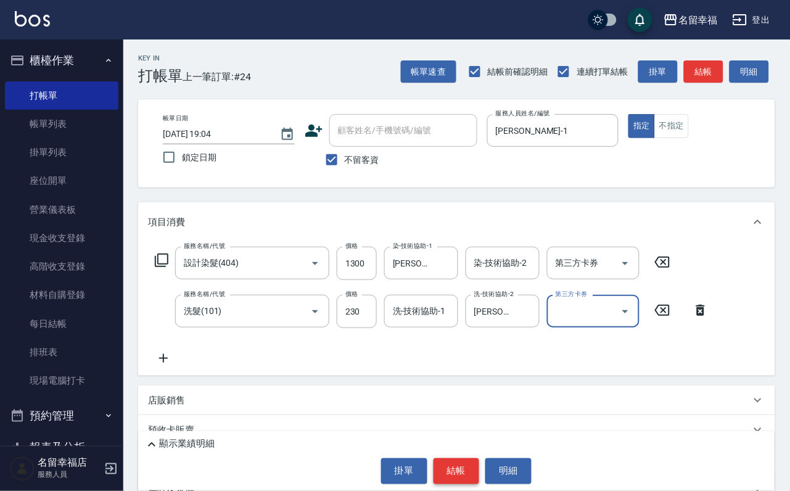
click at [453, 468] on button "結帳" at bounding box center [457, 471] width 46 height 26
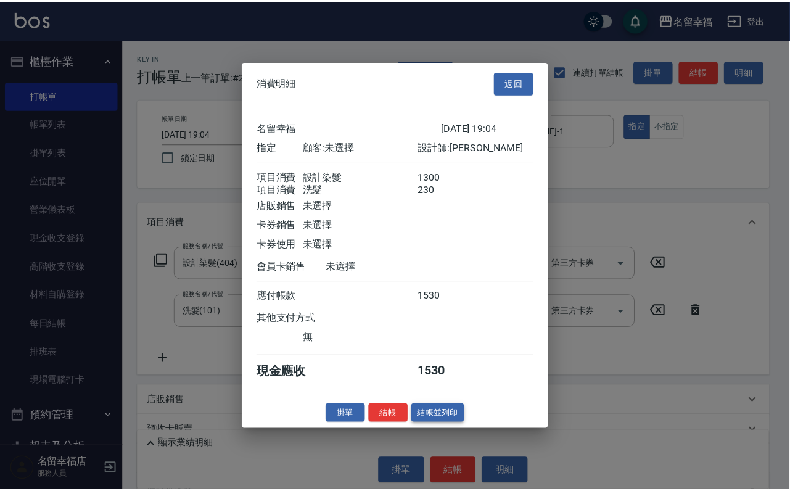
scroll to position [199, 0]
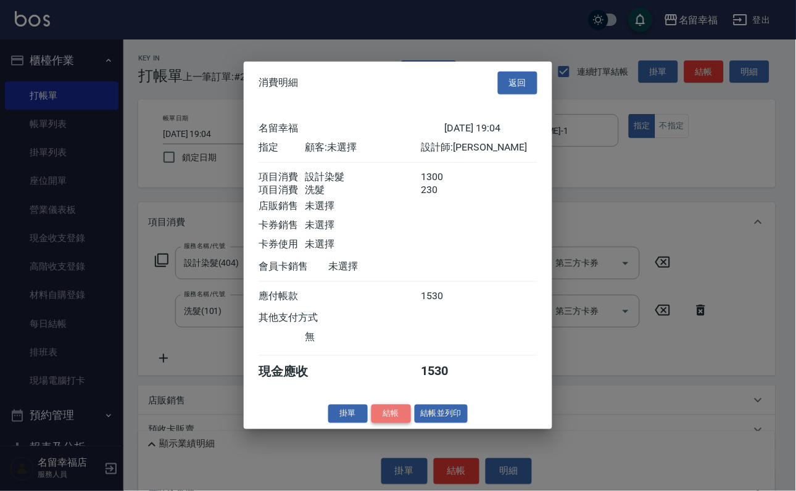
click at [383, 423] on button "結帳" at bounding box center [390, 413] width 39 height 19
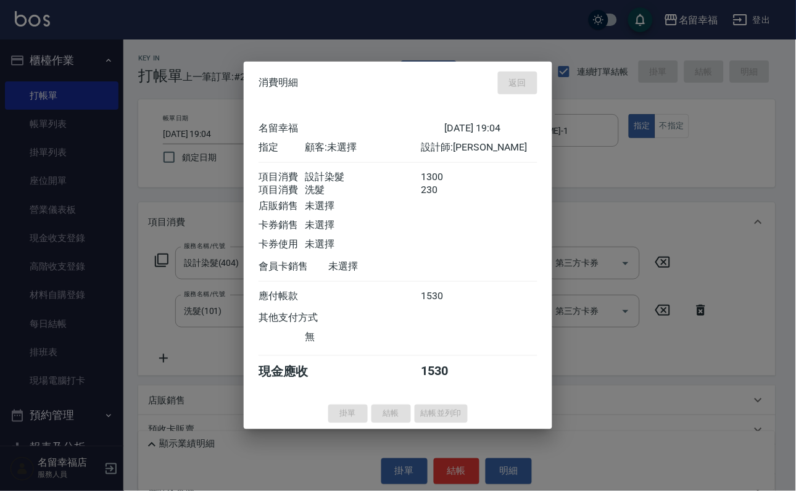
type input "[DATE] 19:07"
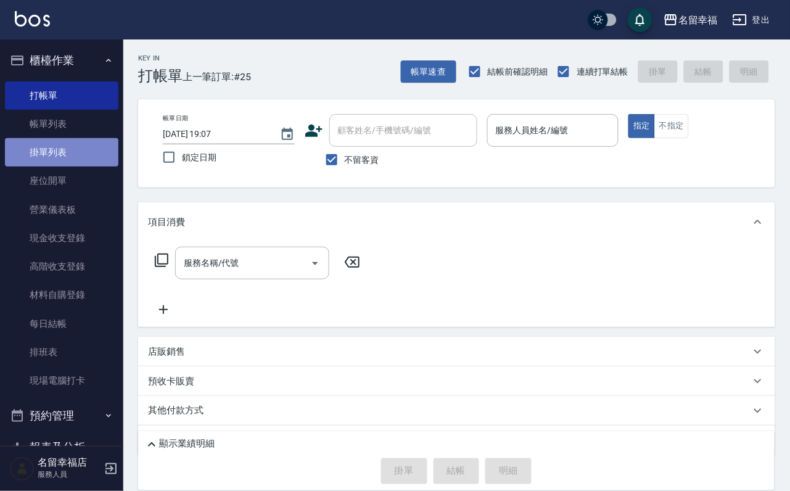
click at [75, 161] on link "掛單列表" at bounding box center [62, 152] width 114 height 28
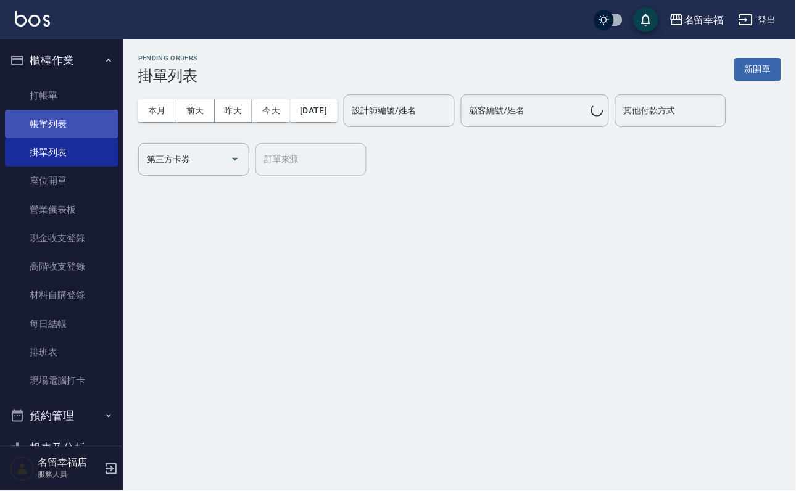
click at [73, 125] on link "帳單列表" at bounding box center [62, 124] width 114 height 28
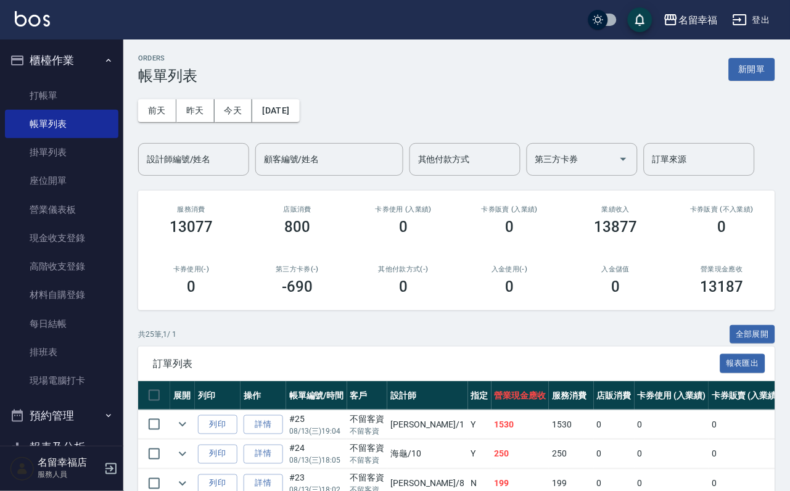
scroll to position [185, 0]
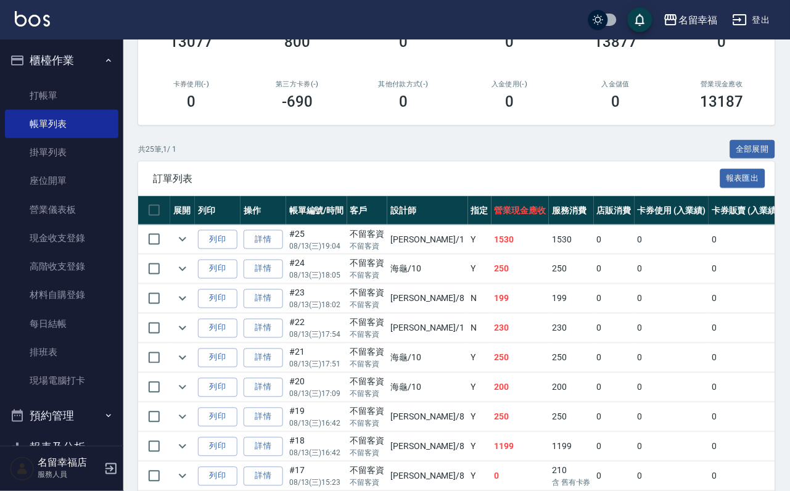
click at [180, 254] on td at bounding box center [182, 239] width 25 height 29
click at [184, 247] on icon "expand row" at bounding box center [182, 239] width 15 height 15
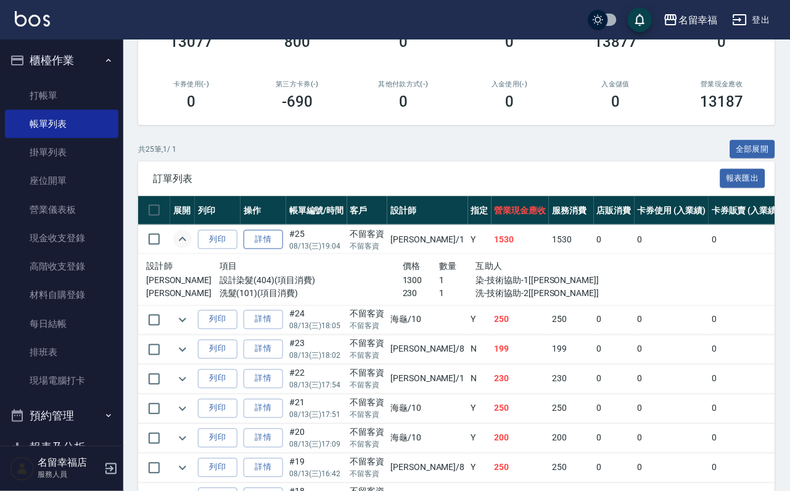
click at [281, 249] on link "詳情" at bounding box center [263, 239] width 39 height 19
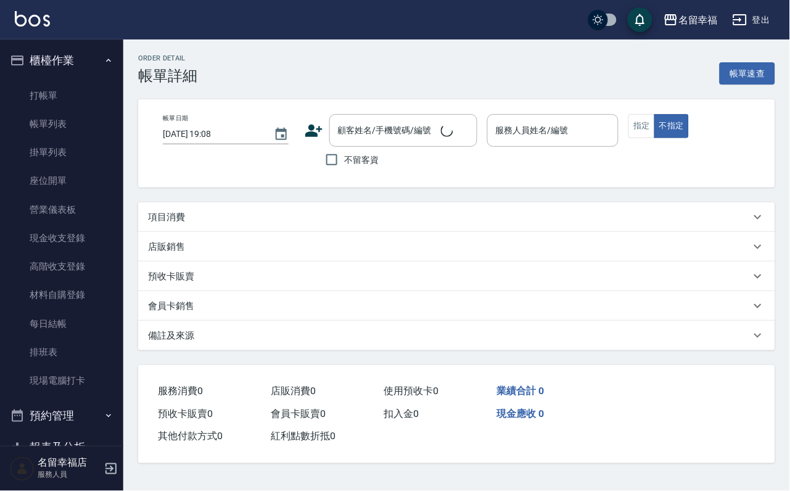
type input "[DATE] 19:04"
checkbox input "true"
type input "[PERSON_NAME]-1"
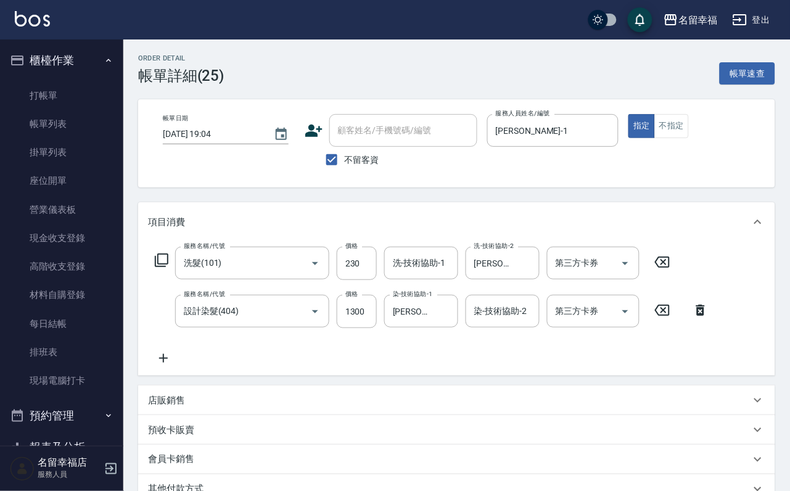
type input "洗髮(101)"
type input "設計染髮(404)"
click at [344, 320] on input "1300" at bounding box center [357, 311] width 40 height 33
click at [358, 273] on input "230" at bounding box center [357, 263] width 40 height 33
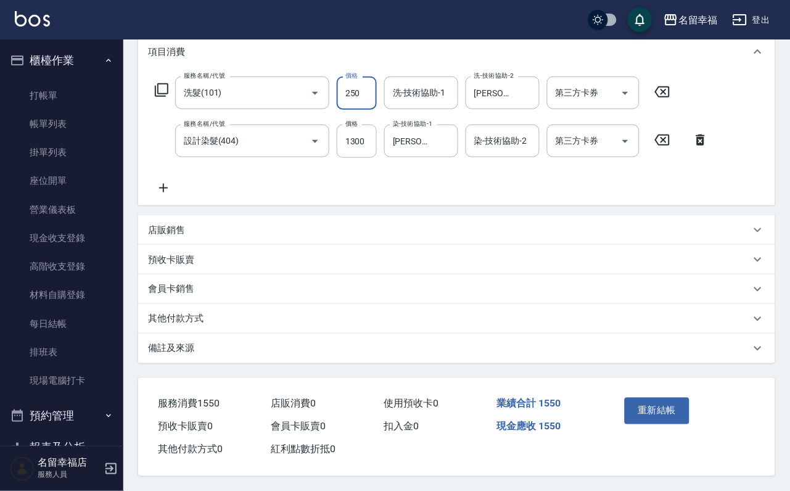
scroll to position [221, 0]
type input "250"
click at [684, 398] on button "重新結帳" at bounding box center [657, 411] width 65 height 26
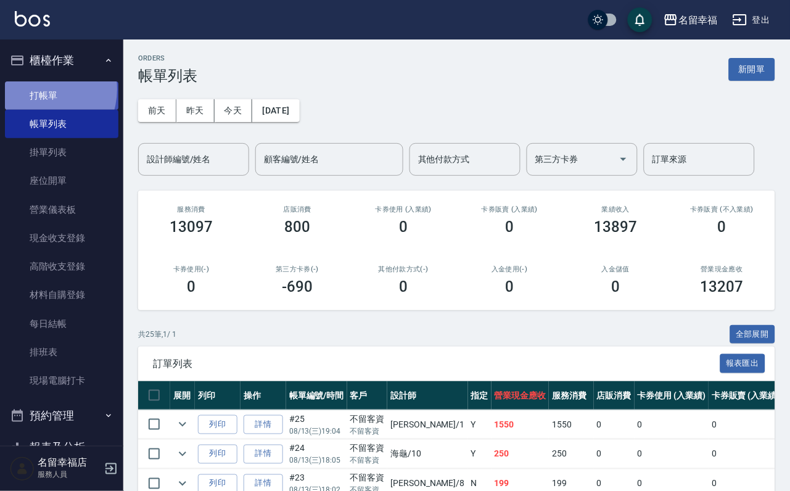
click at [37, 94] on link "打帳單" at bounding box center [62, 95] width 114 height 28
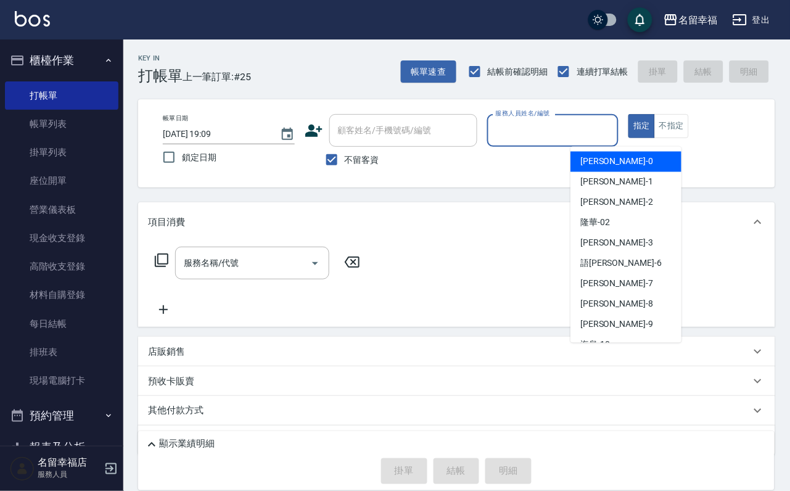
click at [602, 138] on input "服務人員姓名/編號" at bounding box center [553, 131] width 121 height 22
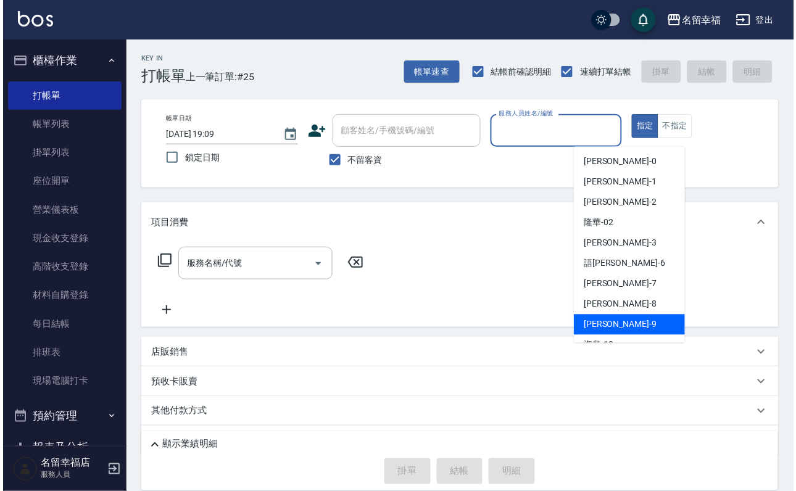
scroll to position [93, 0]
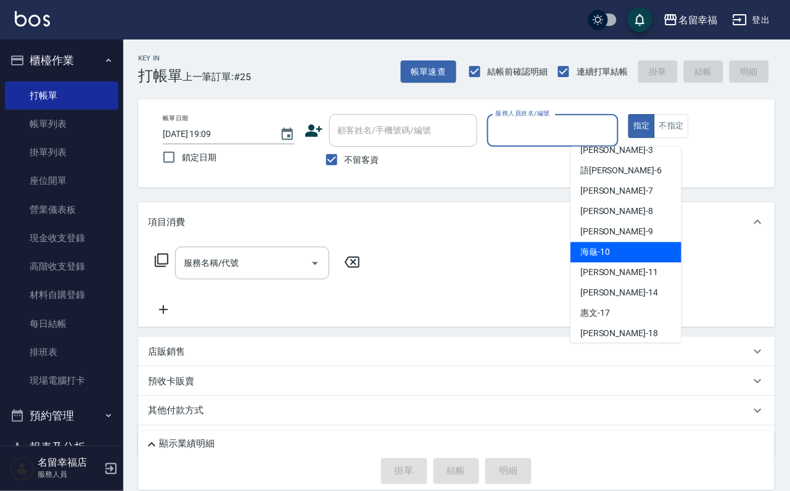
click at [610, 254] on span "海龜 -10" at bounding box center [596, 252] width 30 height 13
type input "海龜-10"
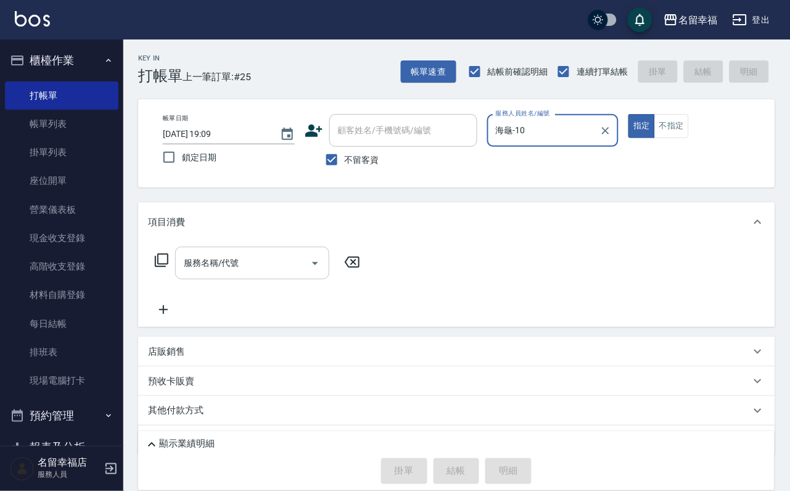
click at [303, 273] on input "服務名稱/代號" at bounding box center [243, 263] width 125 height 22
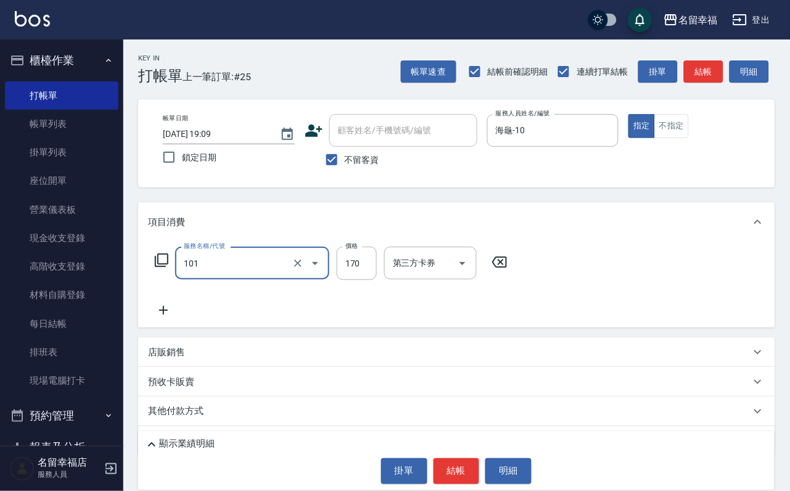
type input "洗髮(101)"
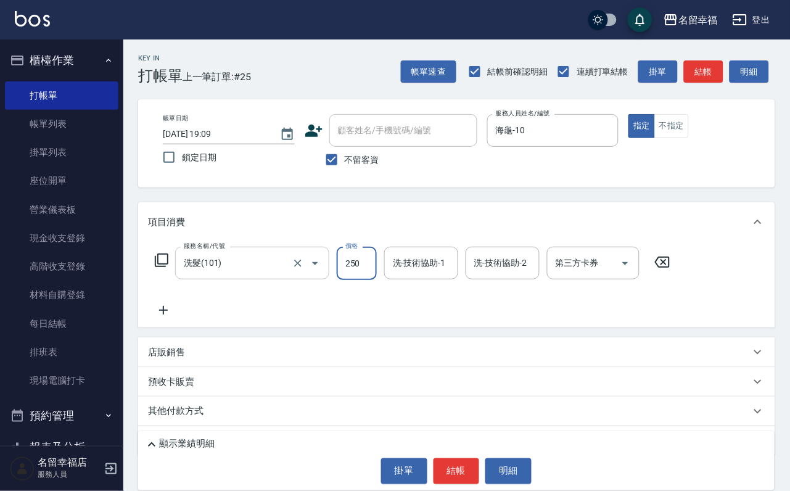
type input "250"
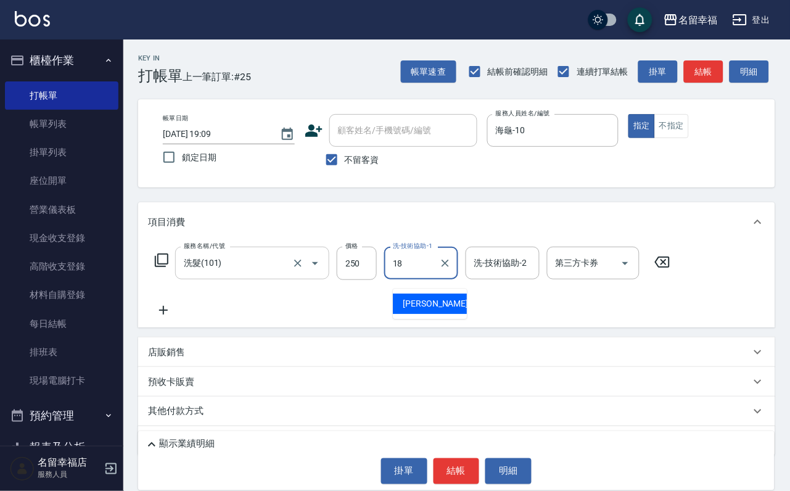
type input "[PERSON_NAME]-18"
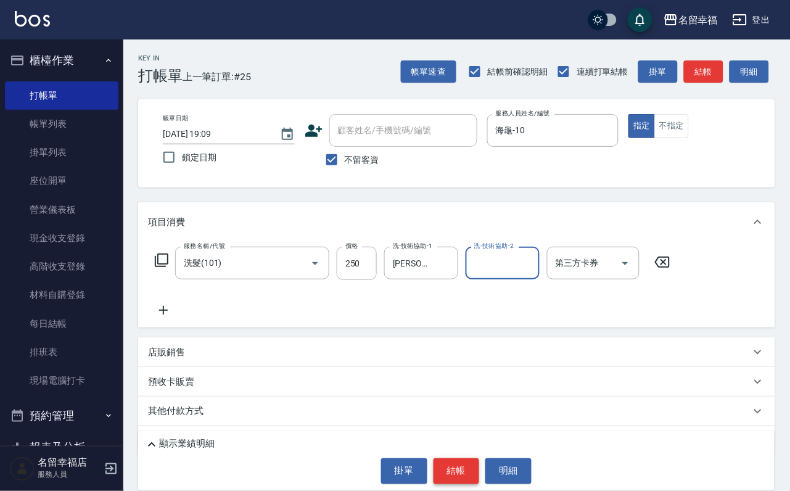
click at [470, 471] on button "結帳" at bounding box center [457, 471] width 46 height 26
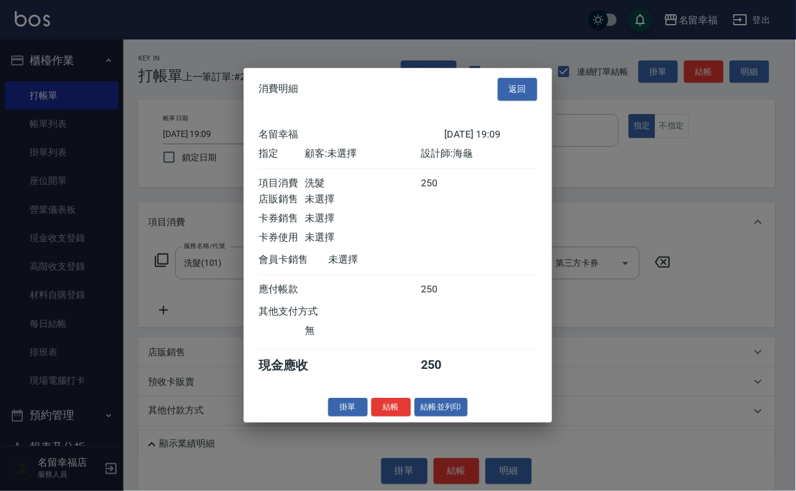
scroll to position [152, 0]
click at [371, 417] on button "結帳" at bounding box center [390, 407] width 39 height 19
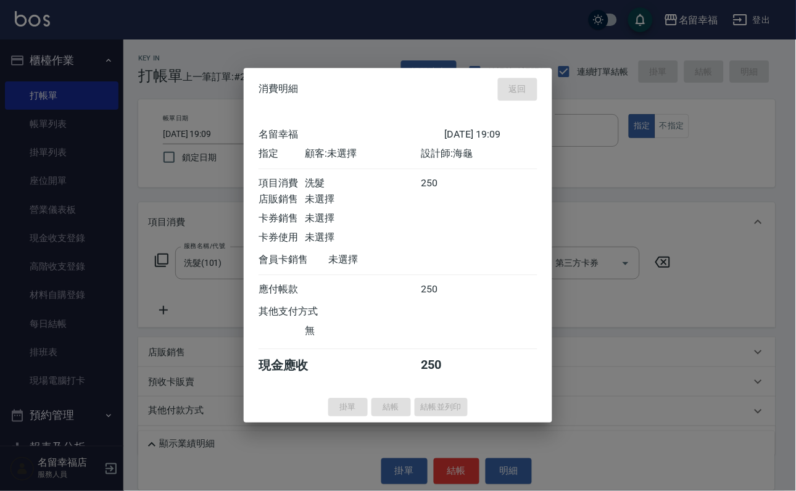
type input "[DATE] 19:10"
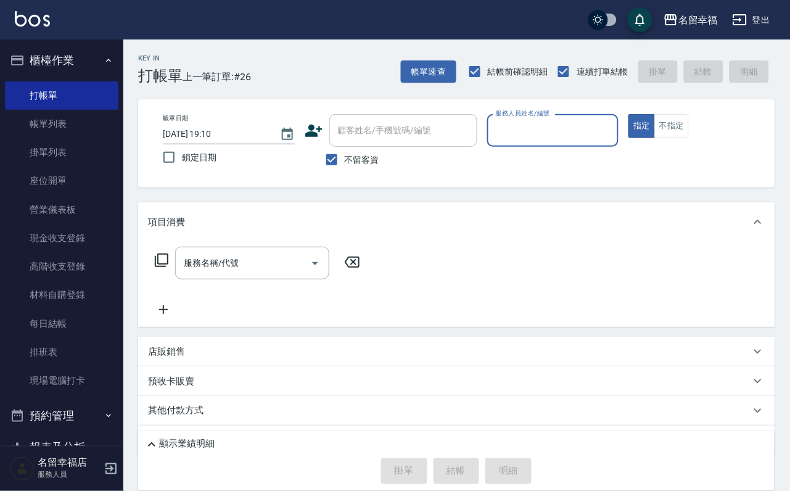
click at [766, 138] on div "帳單日期 [DATE] 19:10 鎖定日期 顧客姓名/手機號碼/編號 顧客姓名/手機號碼/編號 不留客資 服務人員姓名/編號 服務人員姓名/編號 指定 不指定" at bounding box center [456, 143] width 637 height 88
click at [689, 138] on button "不指定" at bounding box center [672, 126] width 35 height 24
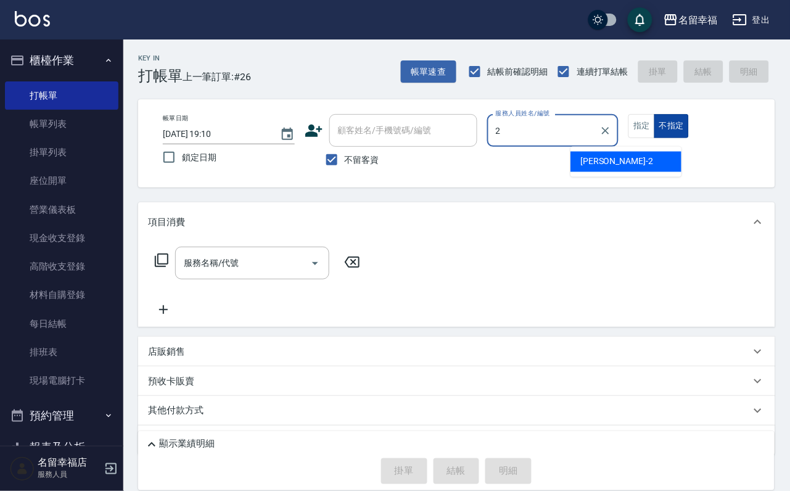
type input "[PERSON_NAME]-2"
type button "false"
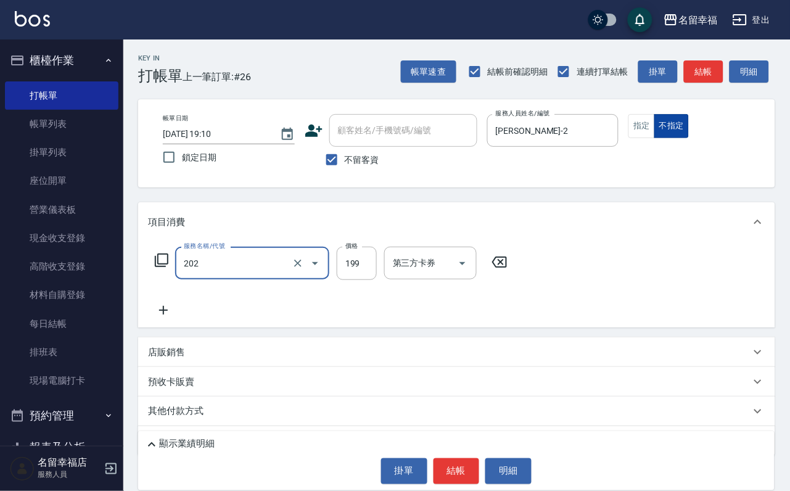
type input "不指定單剪(202)"
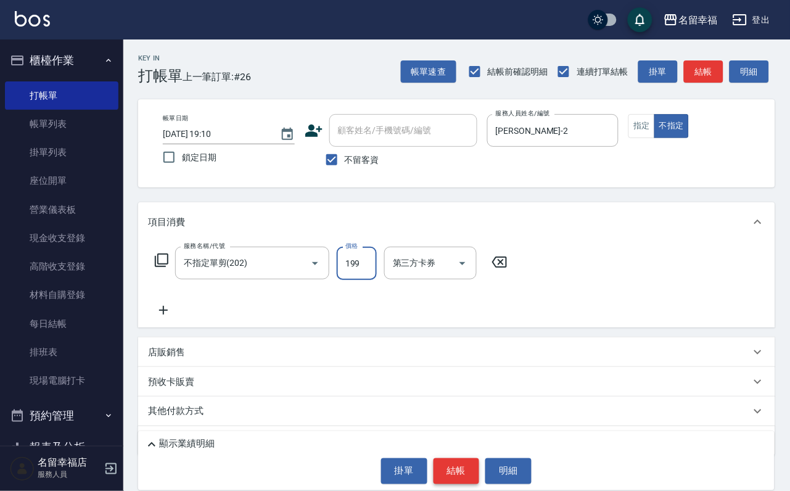
click at [470, 464] on button "結帳" at bounding box center [457, 471] width 46 height 26
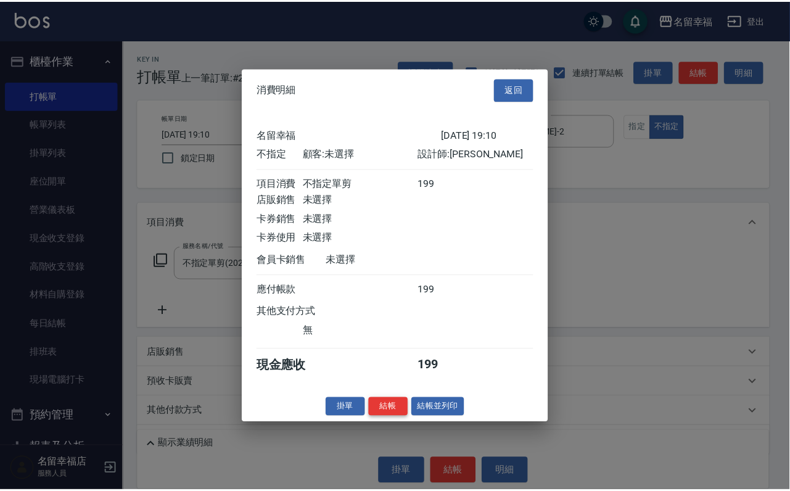
scroll to position [175, 0]
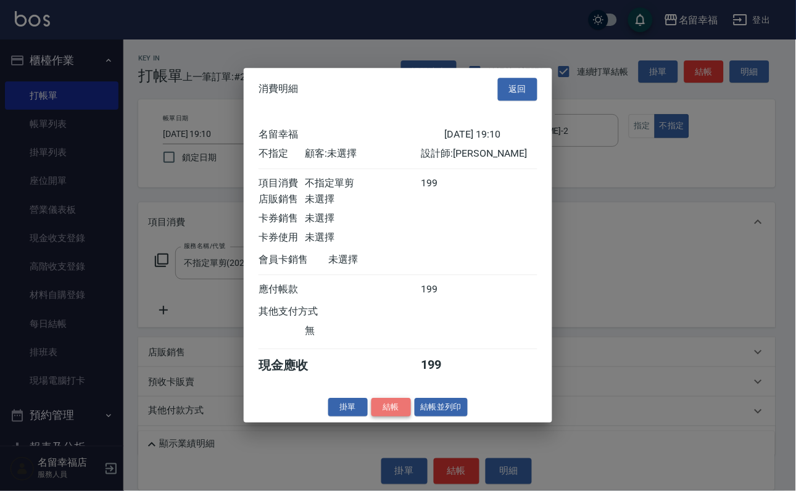
click at [376, 417] on button "結帳" at bounding box center [390, 407] width 39 height 19
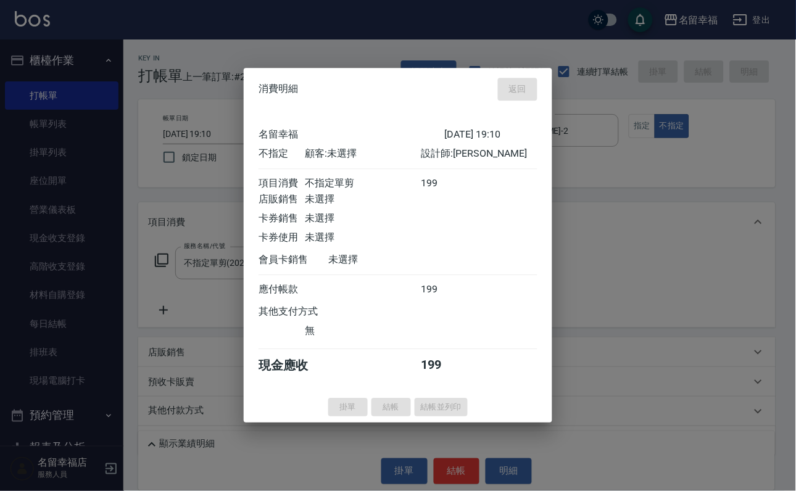
type input "[DATE] 19:12"
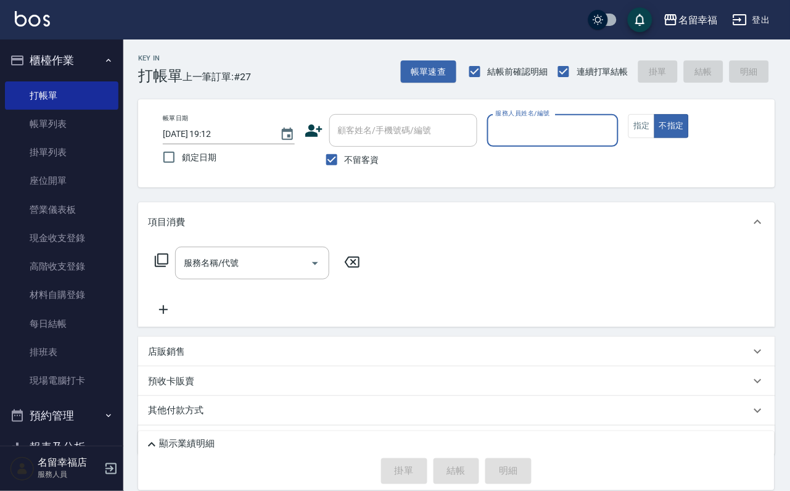
click at [610, 133] on input "服務人員姓名/編號" at bounding box center [553, 131] width 121 height 22
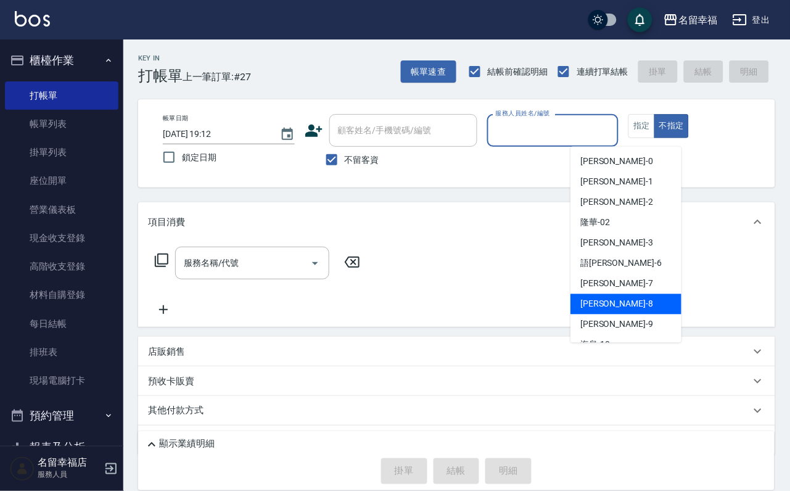
click at [615, 308] on div "[PERSON_NAME] -8" at bounding box center [626, 304] width 111 height 20
type input "[PERSON_NAME]-8"
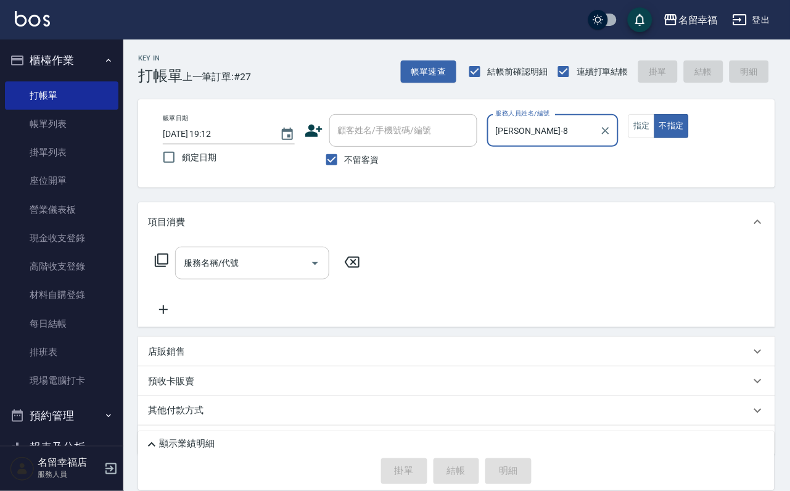
drag, startPoint x: 233, startPoint y: 275, endPoint x: 230, endPoint y: 282, distance: 8.0
click at [233, 274] on input "服務名稱/代號" at bounding box center [243, 263] width 125 height 22
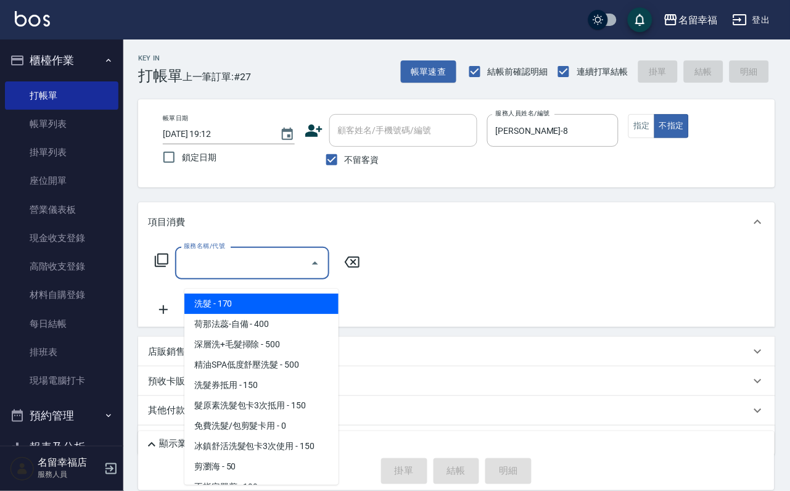
click at [252, 307] on span "洗髮 - 170" at bounding box center [261, 304] width 154 height 20
type input "洗髮(101)"
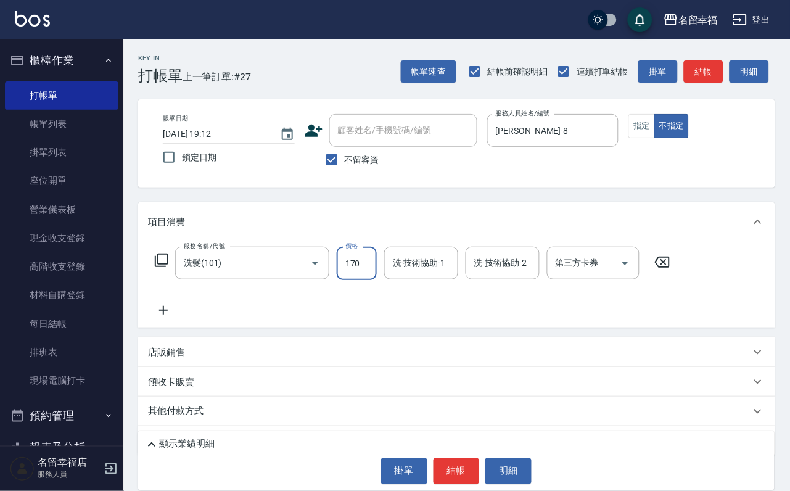
click at [369, 274] on input "170" at bounding box center [357, 263] width 40 height 33
type input "230"
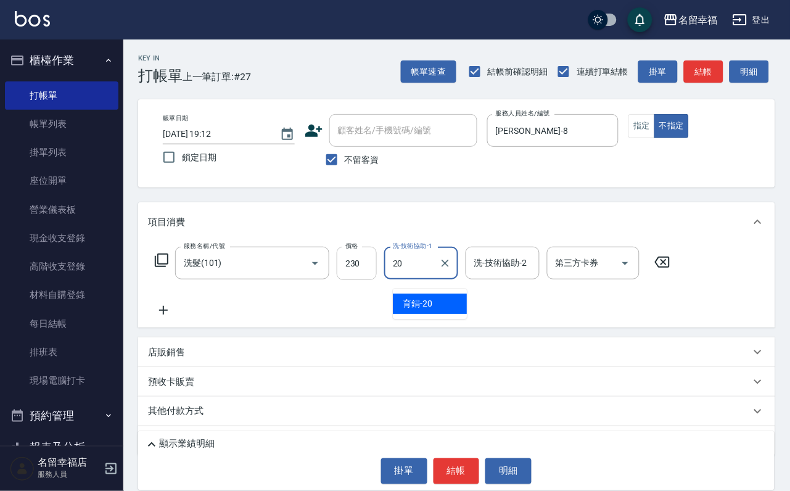
type input "育鋗-20"
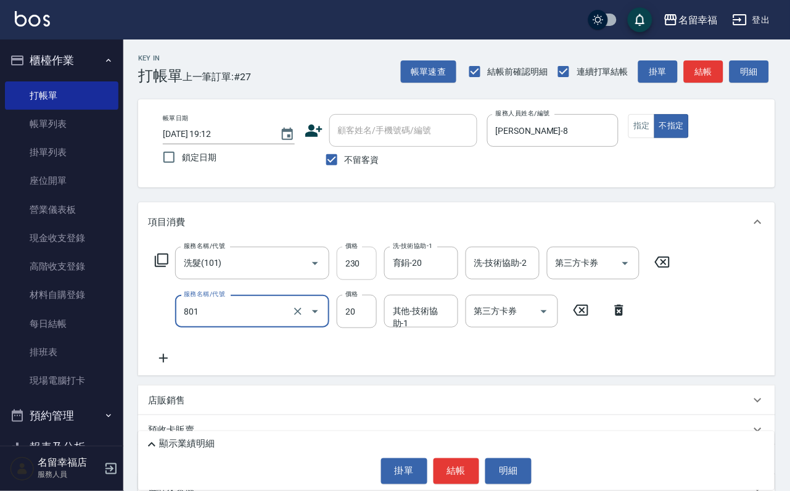
type input "潤絲(801)"
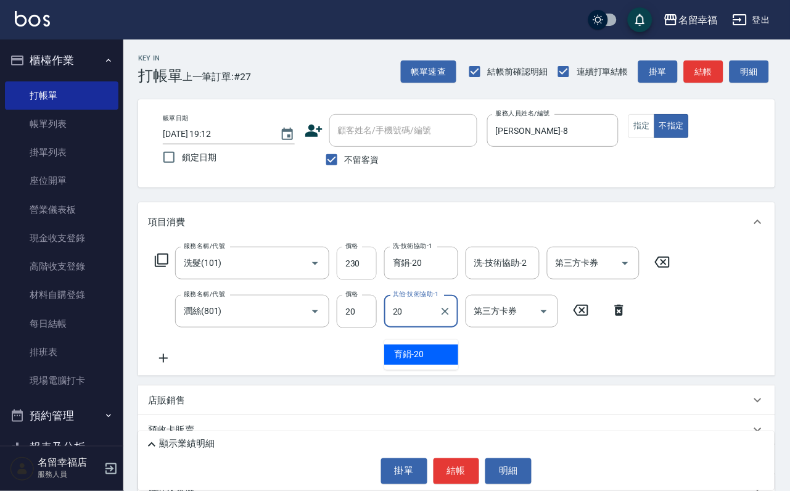
type input "育鋗-20"
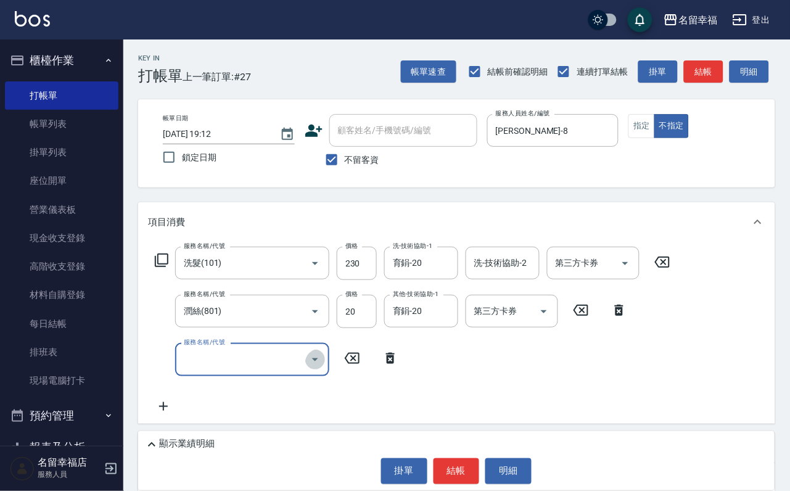
click at [308, 367] on icon "Open" at bounding box center [315, 359] width 15 height 15
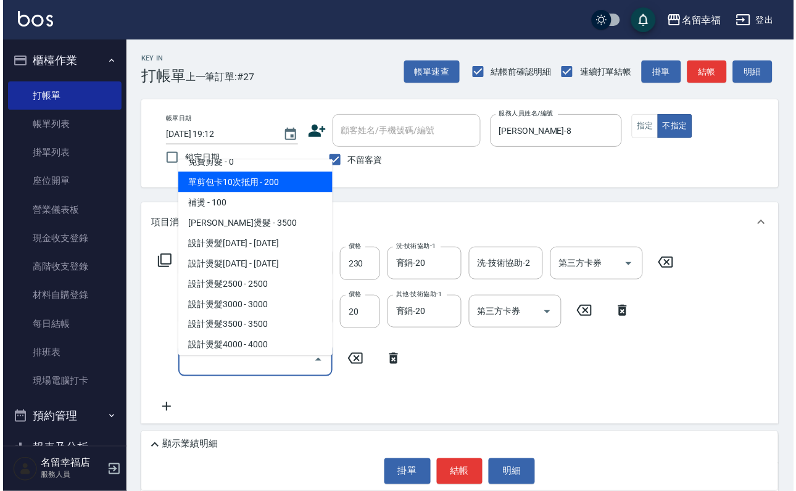
scroll to position [185, 0]
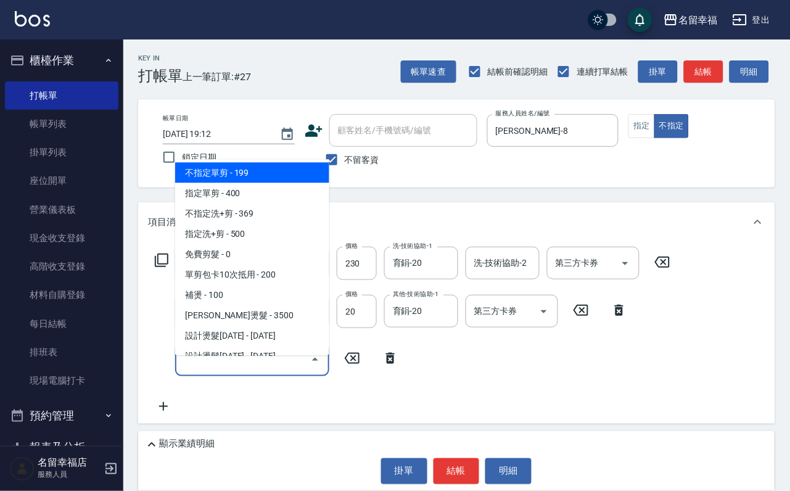
click at [223, 183] on span "不指定單剪 - 199" at bounding box center [252, 172] width 154 height 20
type input "不指定單剪(202)"
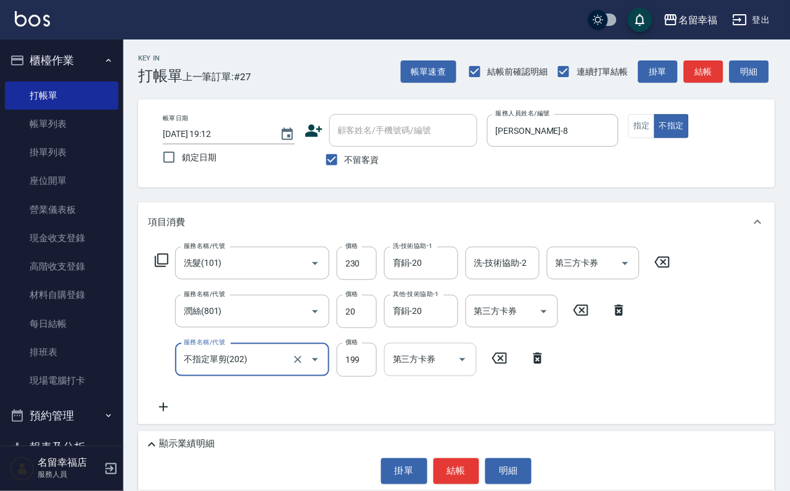
click at [411, 370] on div "第三方卡券 第三方卡券" at bounding box center [430, 359] width 93 height 33
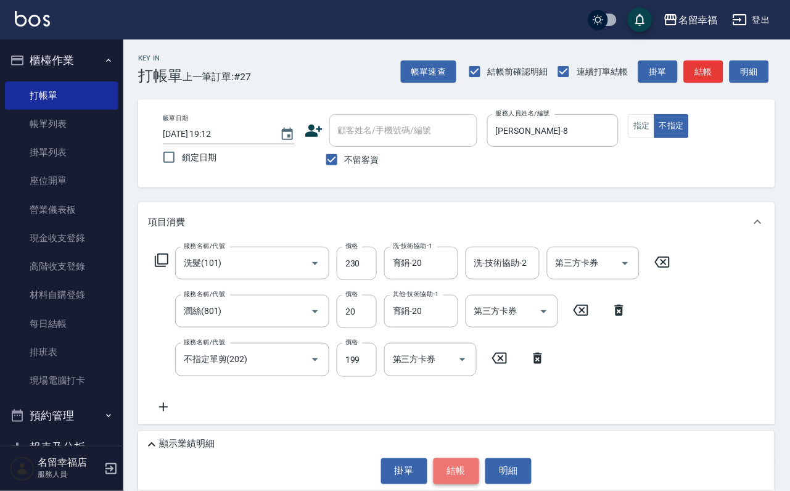
click at [441, 458] on button "結帳" at bounding box center [457, 471] width 46 height 26
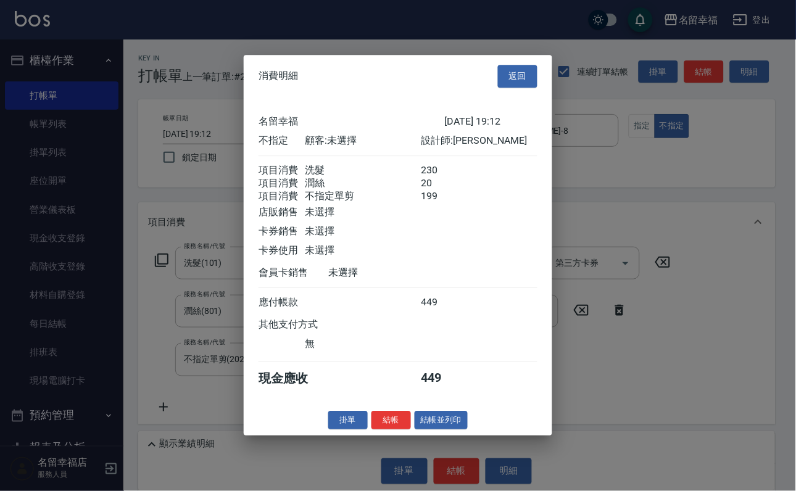
scroll to position [268, 0]
click at [415, 430] on button "結帳並列印" at bounding box center [442, 420] width 54 height 19
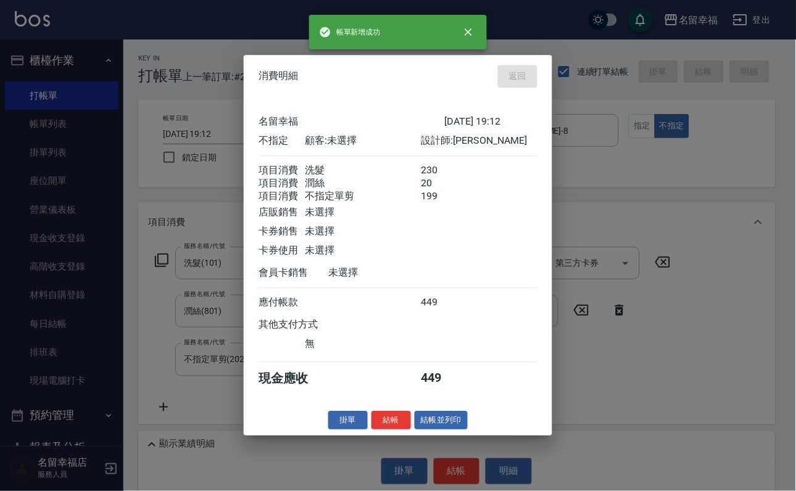
type input "[DATE] 19:33"
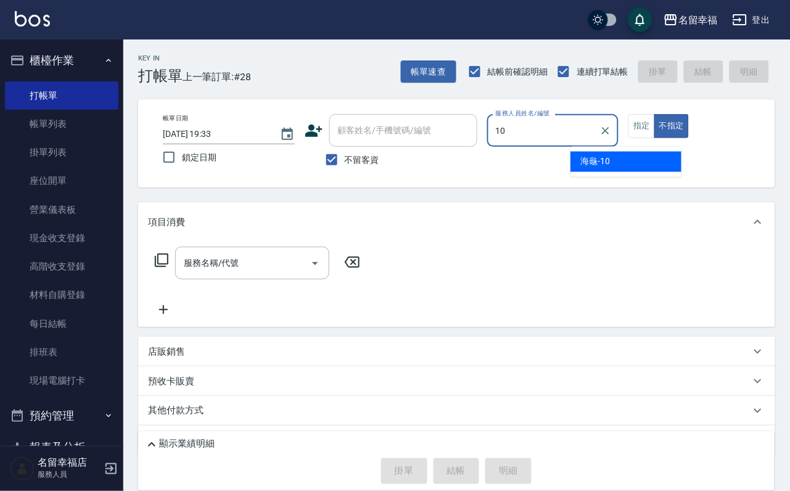
type input "海龜-10"
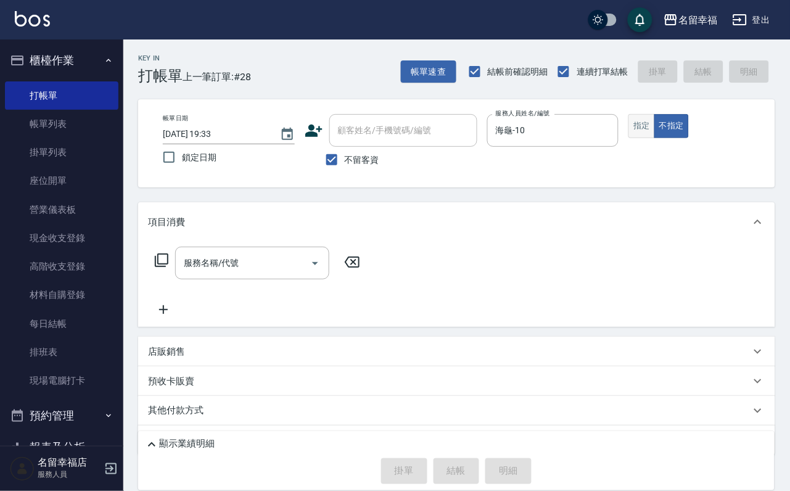
click at [655, 138] on button "指定" at bounding box center [642, 126] width 27 height 24
click at [160, 267] on icon at bounding box center [162, 261] width 14 height 14
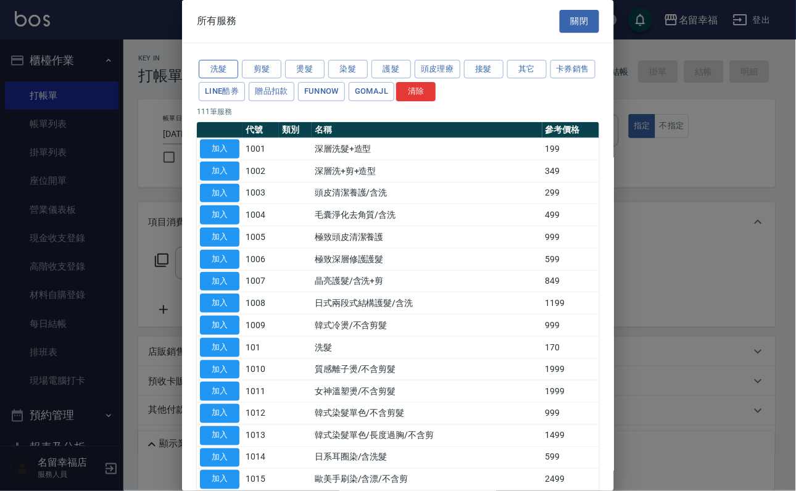
click at [221, 79] on button "洗髮" at bounding box center [218, 69] width 39 height 19
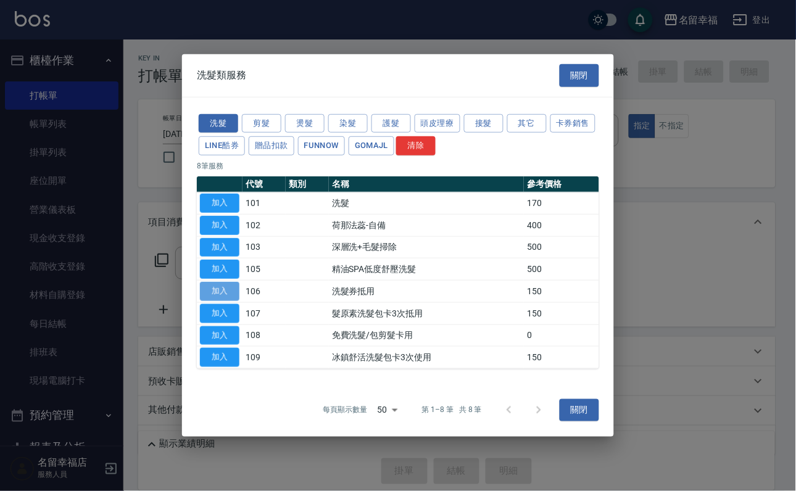
click at [223, 301] on button "加入" at bounding box center [219, 291] width 39 height 19
type input "洗髮券抵用(106)"
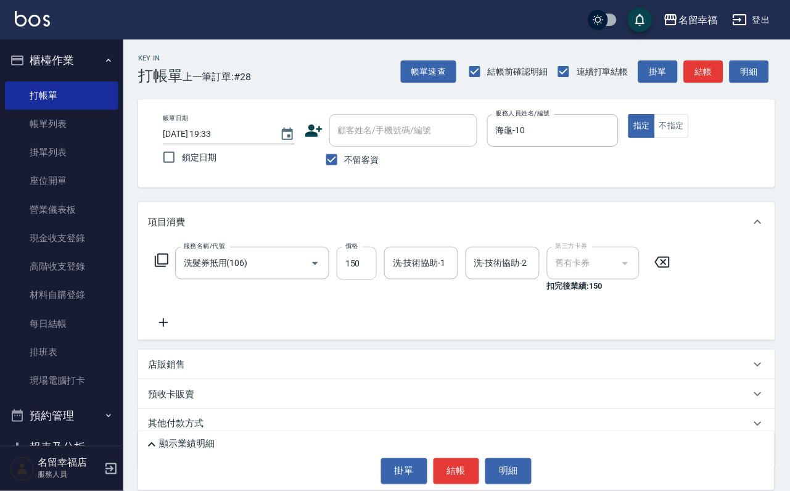
drag, startPoint x: 362, startPoint y: 272, endPoint x: 352, endPoint y: 277, distance: 11.0
click at [362, 272] on input "150" at bounding box center [357, 263] width 40 height 33
type input "260"
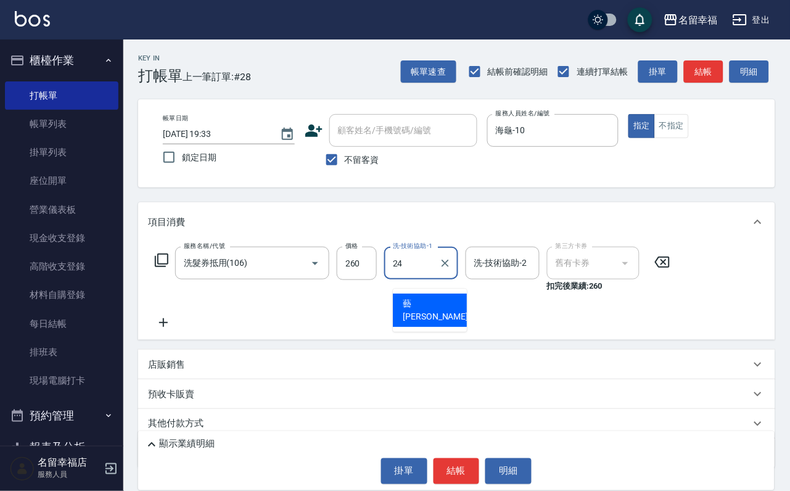
type input "藝馨-24"
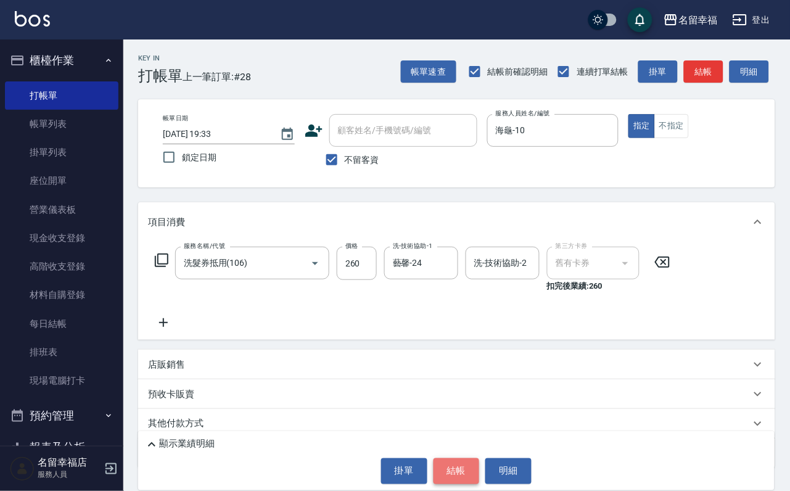
click at [459, 460] on button "結帳" at bounding box center [457, 471] width 46 height 26
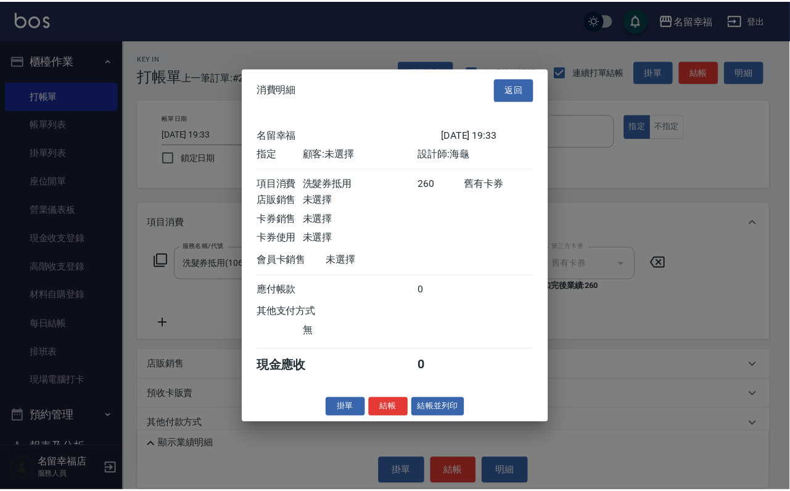
scroll to position [152, 0]
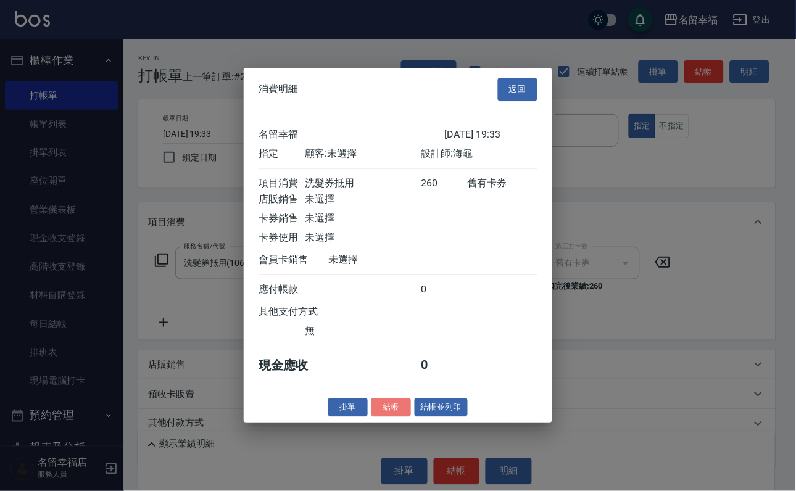
click at [383, 417] on button "結帳" at bounding box center [390, 407] width 39 height 19
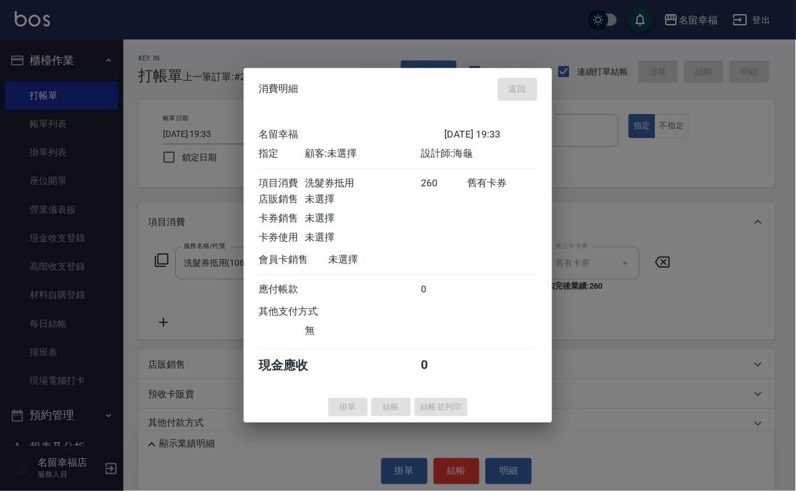
type input "[DATE] 19:49"
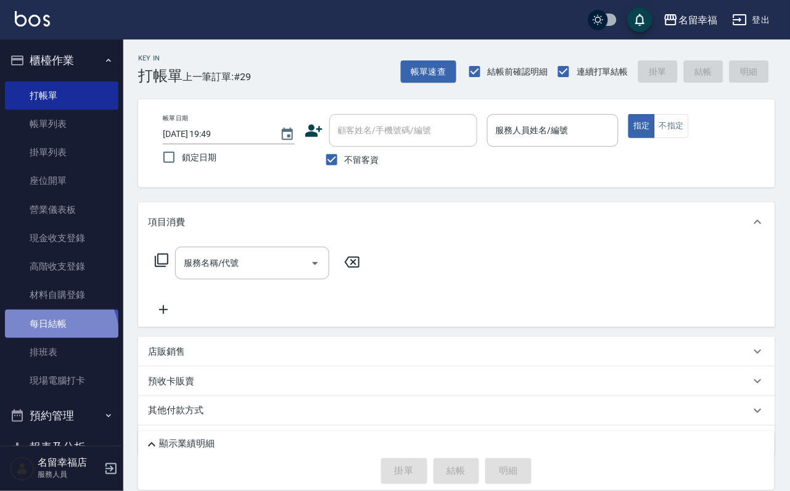
click at [55, 338] on link "每日結帳" at bounding box center [62, 324] width 114 height 28
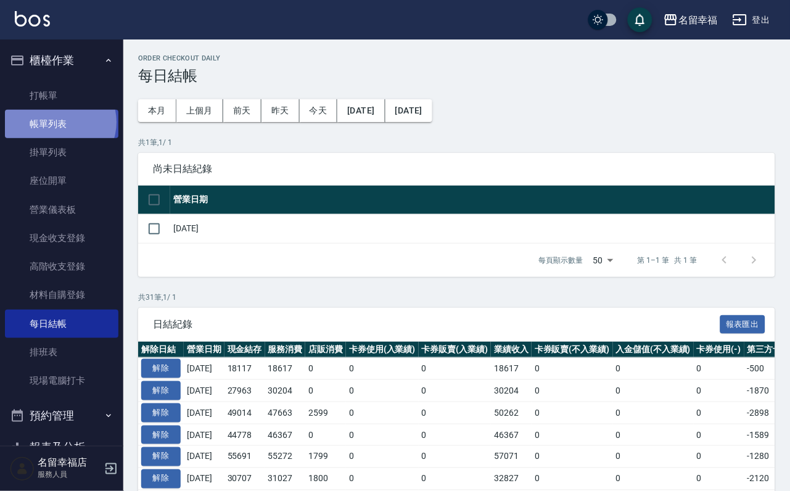
click at [58, 129] on link "帳單列表" at bounding box center [62, 124] width 114 height 28
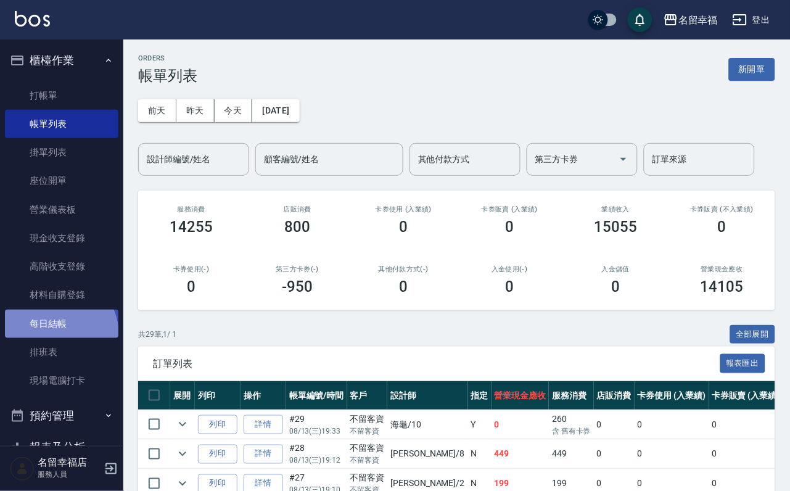
click at [56, 338] on link "每日結帳" at bounding box center [62, 324] width 114 height 28
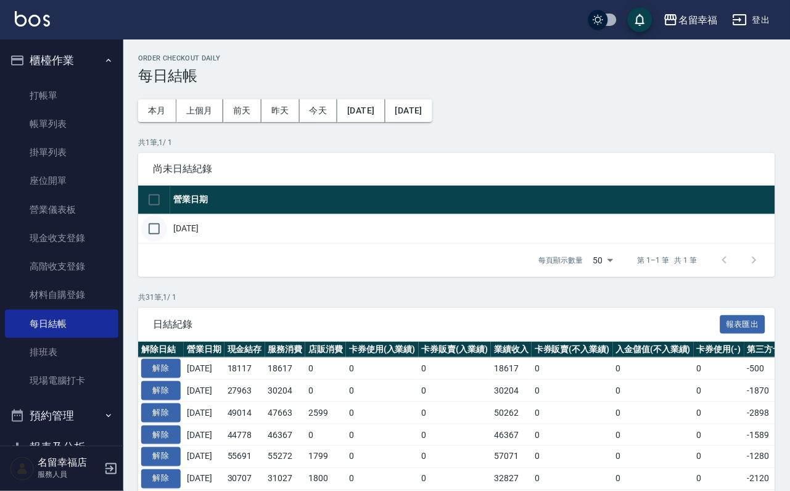
click at [155, 242] on input "checkbox" at bounding box center [154, 229] width 26 height 26
checkbox input "true"
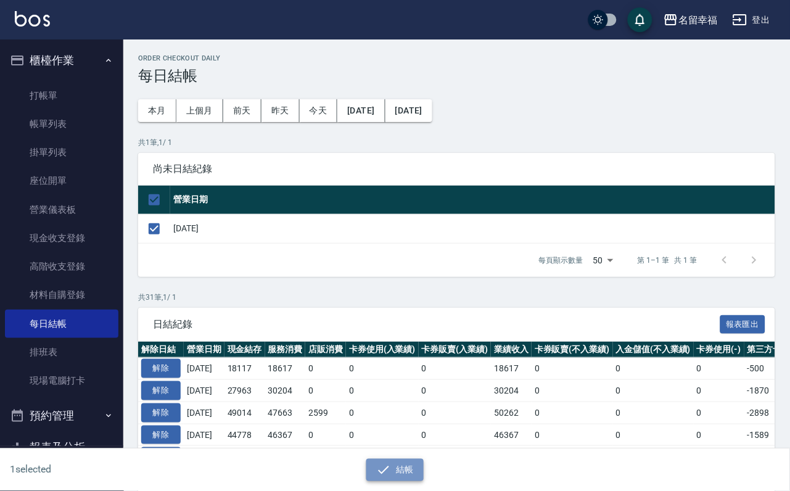
click at [399, 459] on button "結帳" at bounding box center [394, 470] width 57 height 23
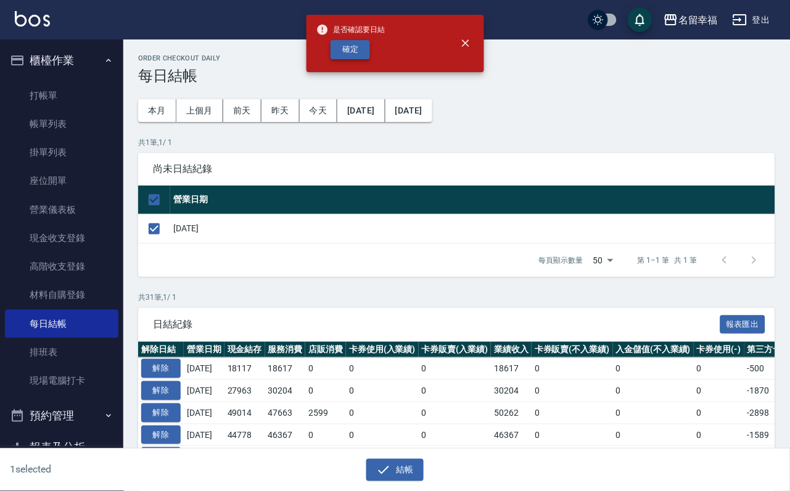
click at [365, 59] on button "確定" at bounding box center [350, 49] width 39 height 19
checkbox input "false"
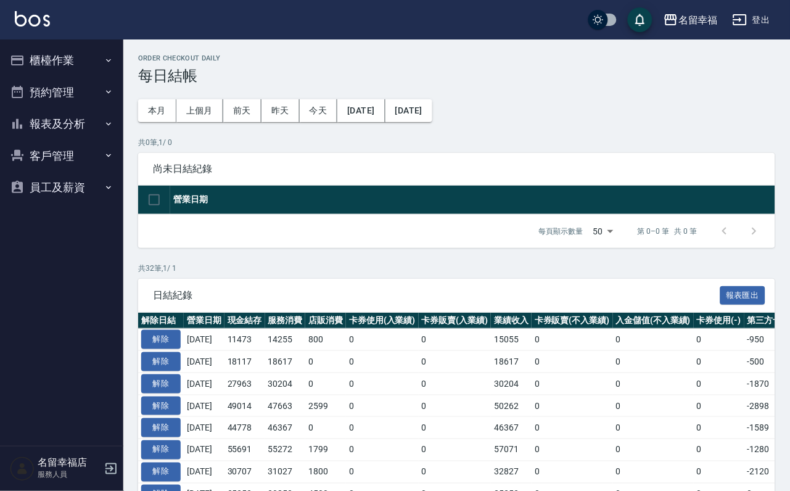
drag, startPoint x: 71, startPoint y: 129, endPoint x: 77, endPoint y: 144, distance: 15.8
click at [72, 130] on button "報表及分析" at bounding box center [62, 124] width 114 height 32
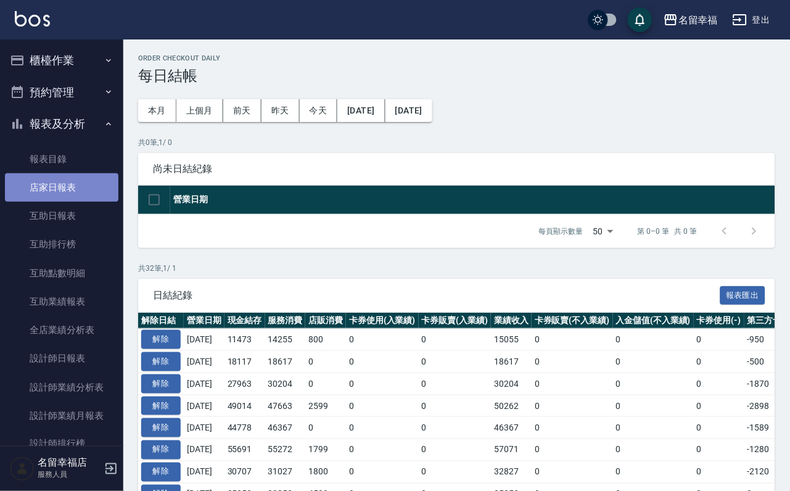
click at [70, 202] on link "店家日報表" at bounding box center [62, 187] width 114 height 28
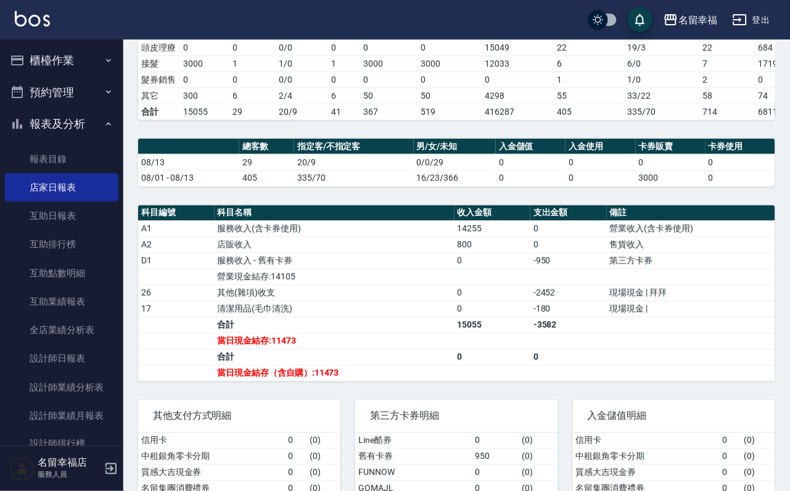
scroll to position [278, 0]
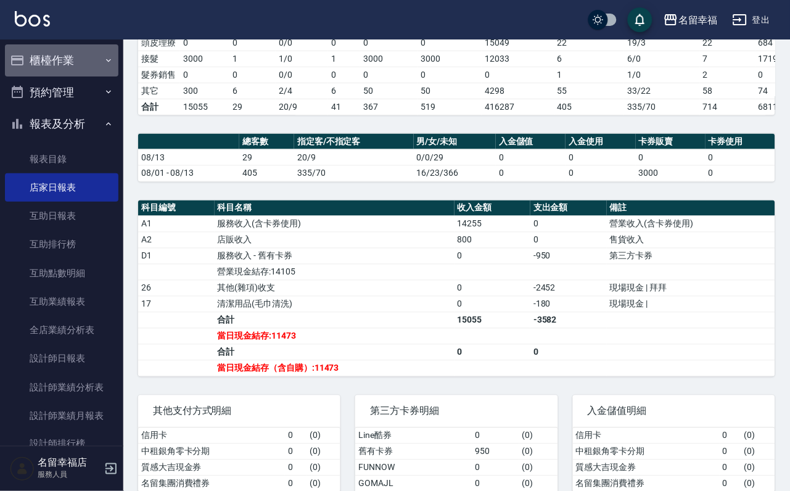
drag, startPoint x: 68, startPoint y: 65, endPoint x: 72, endPoint y: 75, distance: 10.0
click at [70, 67] on button "櫃檯作業" at bounding box center [62, 60] width 114 height 32
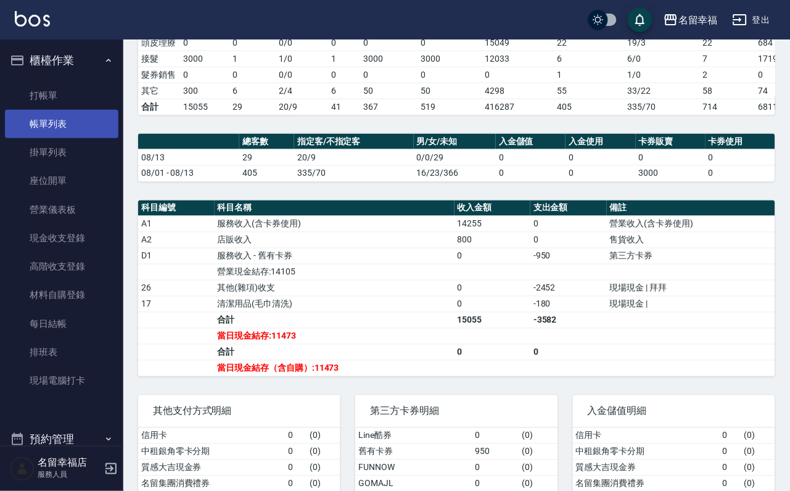
click at [62, 120] on link "帳單列表" at bounding box center [62, 124] width 114 height 28
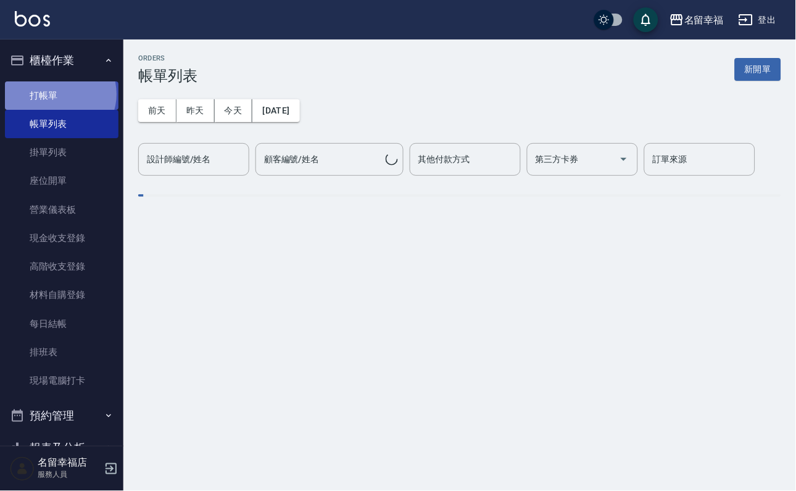
click at [59, 99] on link "打帳單" at bounding box center [62, 95] width 114 height 28
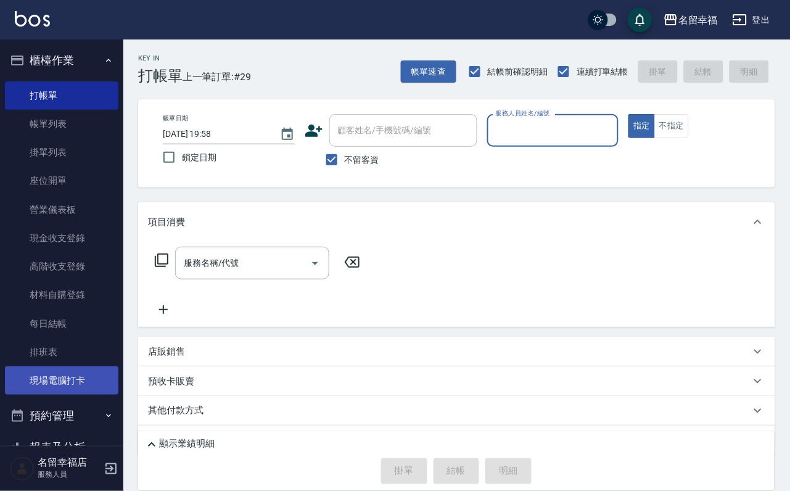
click at [83, 395] on link "現場電腦打卡" at bounding box center [62, 380] width 114 height 28
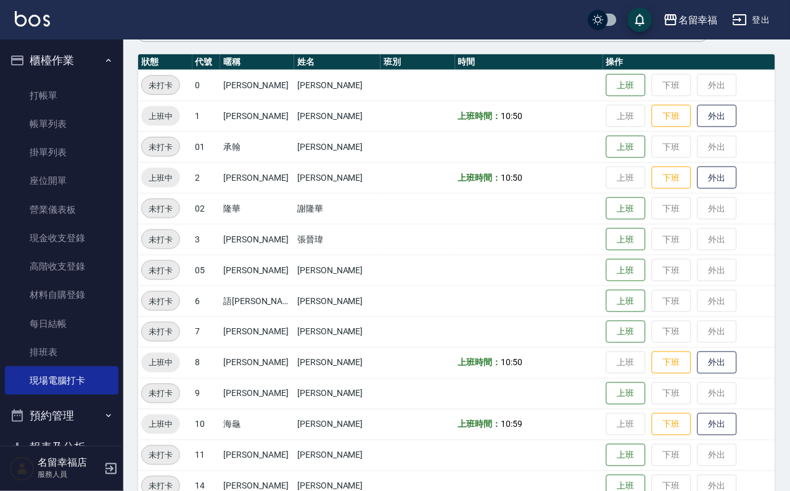
scroll to position [370, 0]
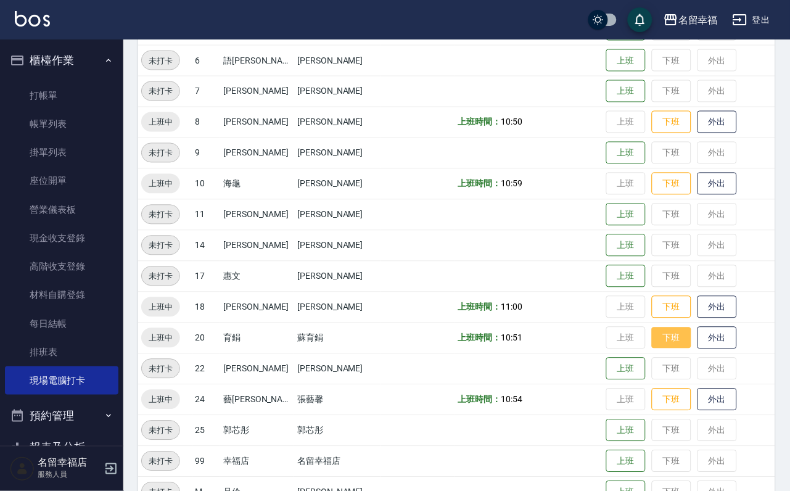
click at [654, 340] on button "下班" at bounding box center [671, 339] width 39 height 22
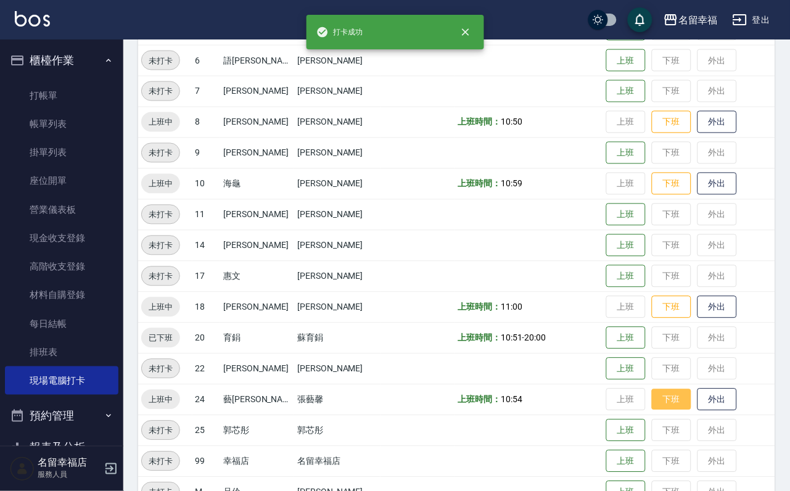
click at [668, 399] on button "下班" at bounding box center [671, 400] width 39 height 22
